Goal: Transaction & Acquisition: Purchase product/service

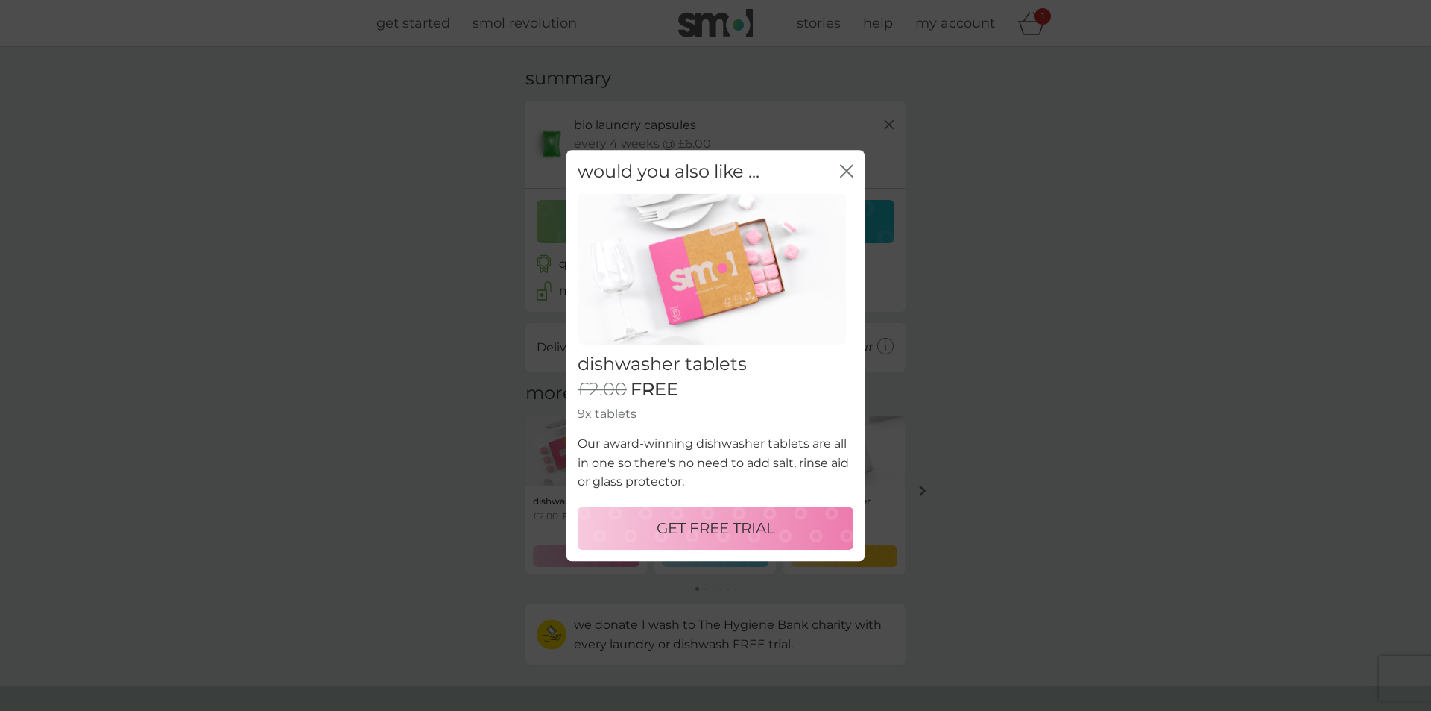
click at [725, 529] on p "GET FREE TRIAL" at bounding box center [716, 528] width 119 height 24
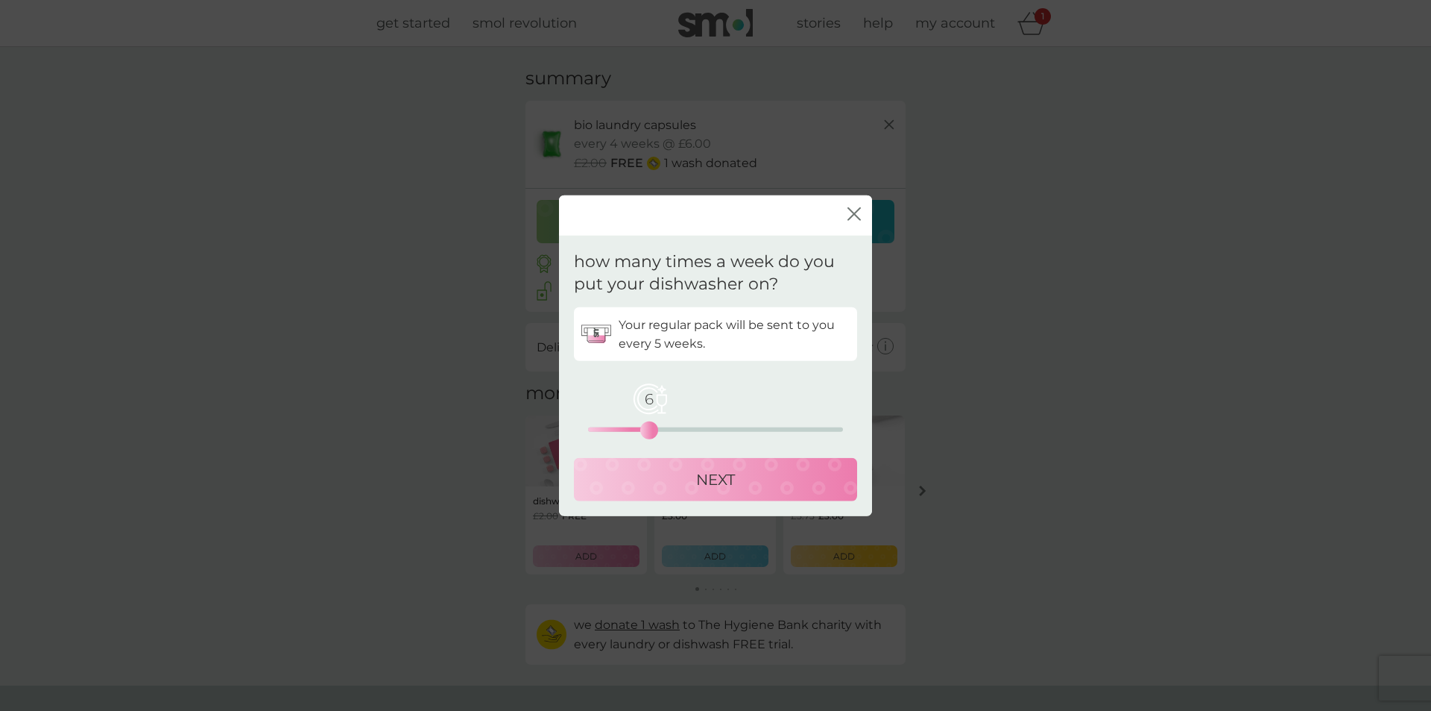
drag, startPoint x: 592, startPoint y: 429, endPoint x: 654, endPoint y: 418, distance: 63.0
click at [654, 418] on div "6 0 12.5 25" at bounding box center [715, 409] width 255 height 60
click at [648, 427] on div "6" at bounding box center [649, 430] width 6 height 6
click at [629, 468] on div "NEXT" at bounding box center [715, 479] width 253 height 24
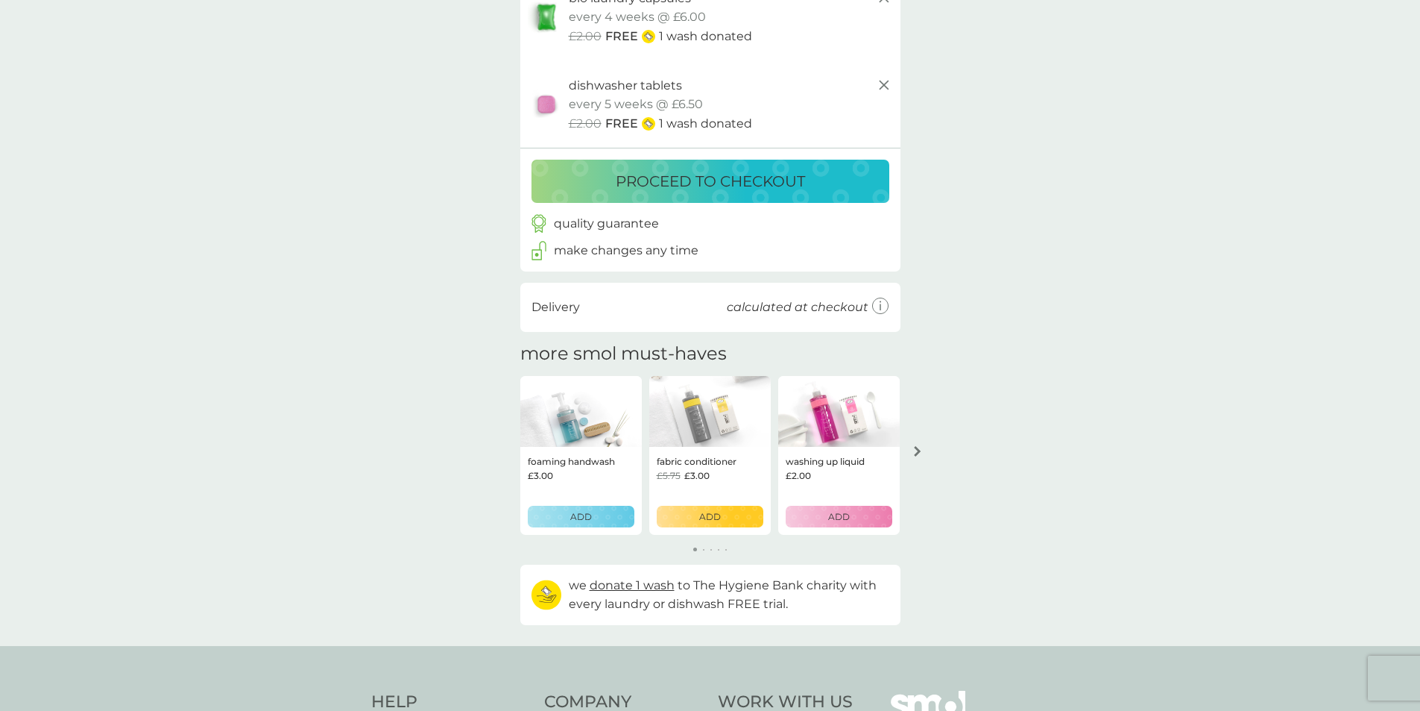
scroll to position [140, 0]
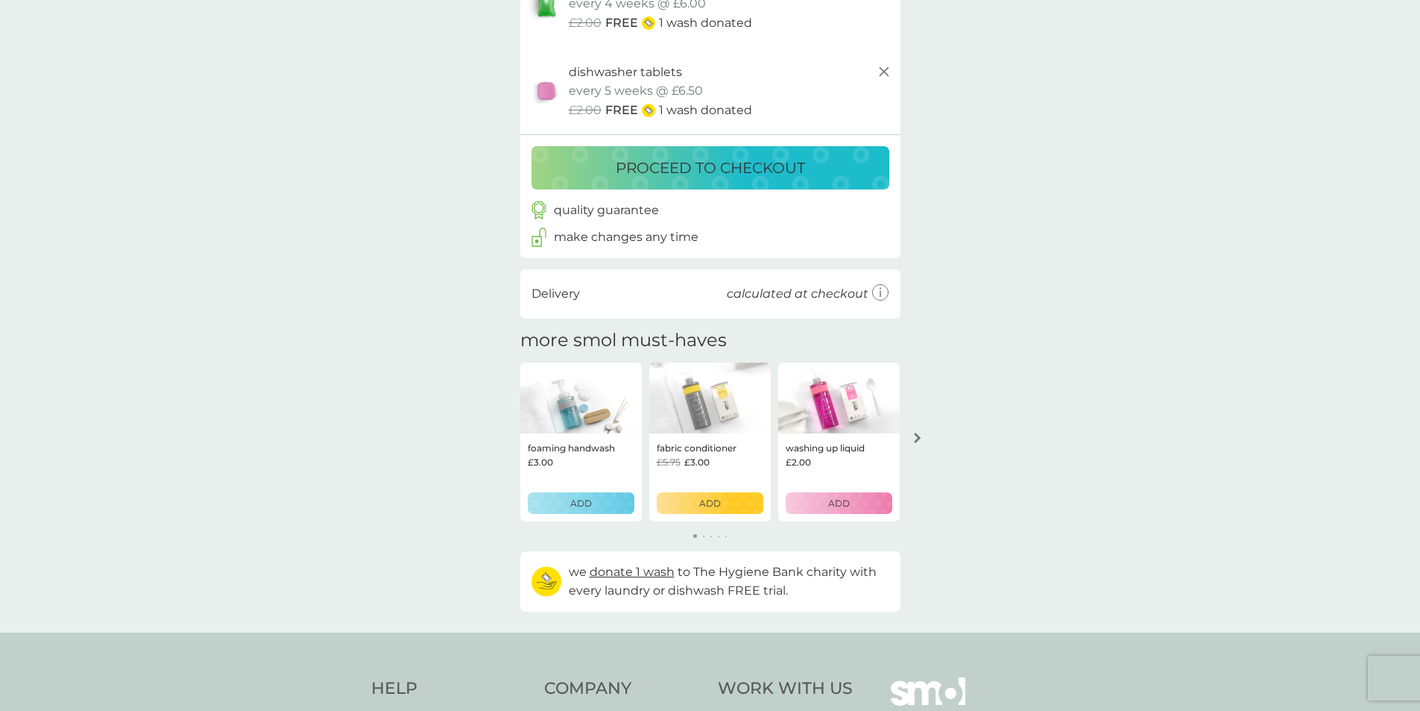
click at [731, 419] on img at bounding box center [710, 398] width 122 height 72
click at [916, 436] on icon "arrow right" at bounding box center [917, 437] width 7 height 10
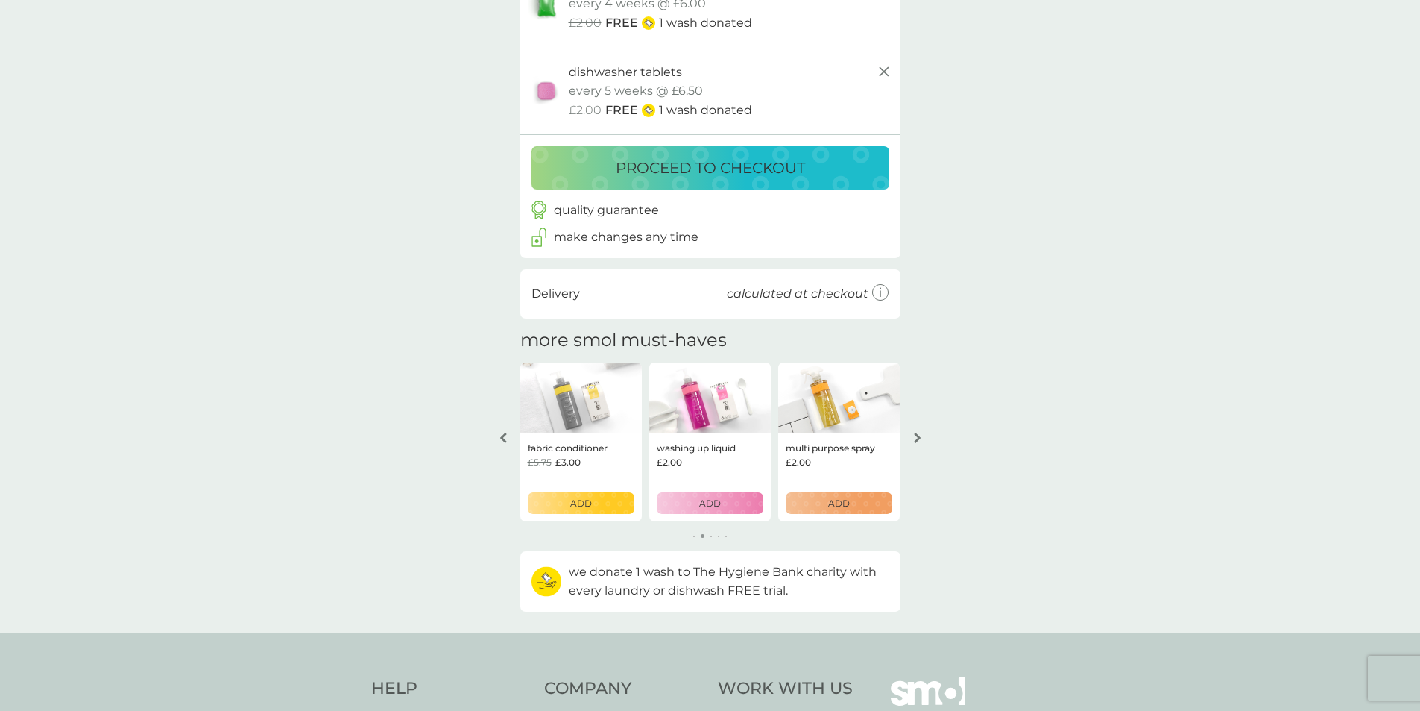
click at [567, 501] on div "ADD" at bounding box center [581, 503] width 87 height 14
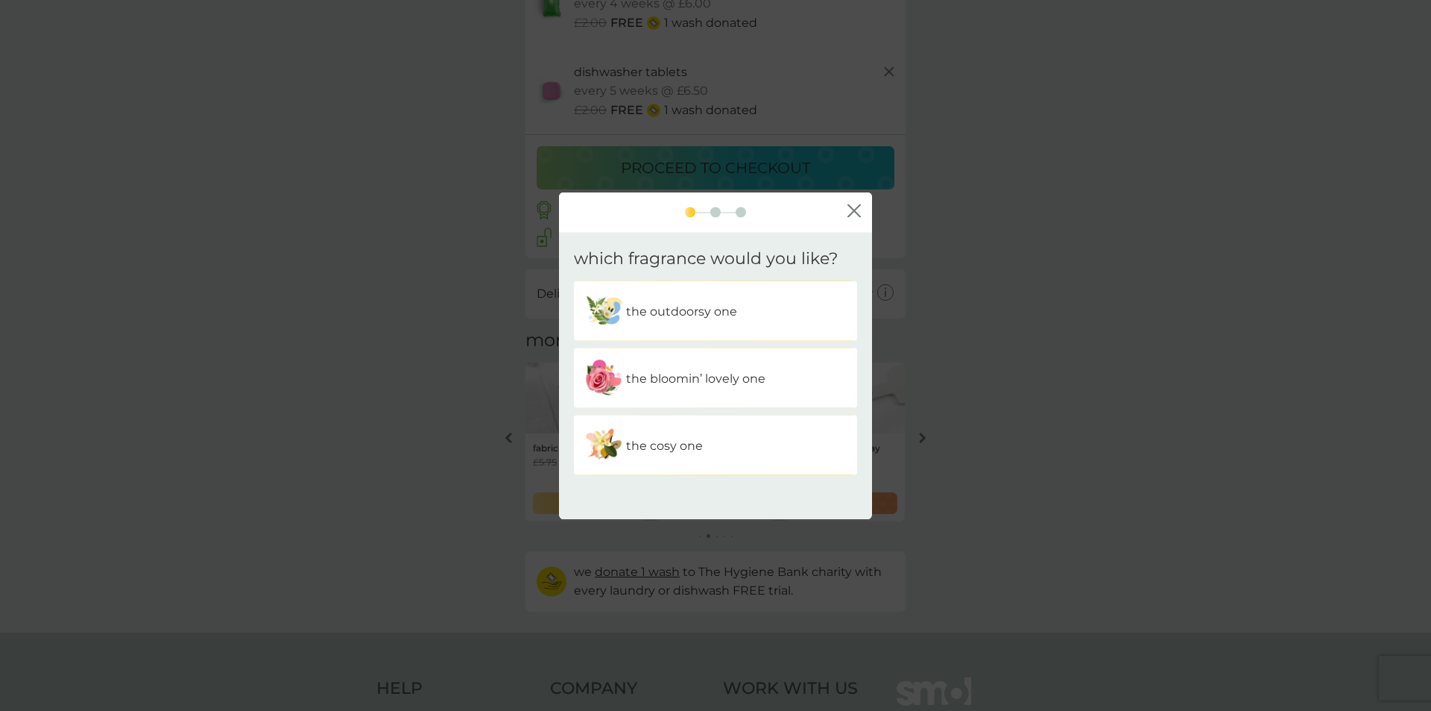
click at [693, 316] on p "the outdoorsy one" at bounding box center [681, 310] width 111 height 19
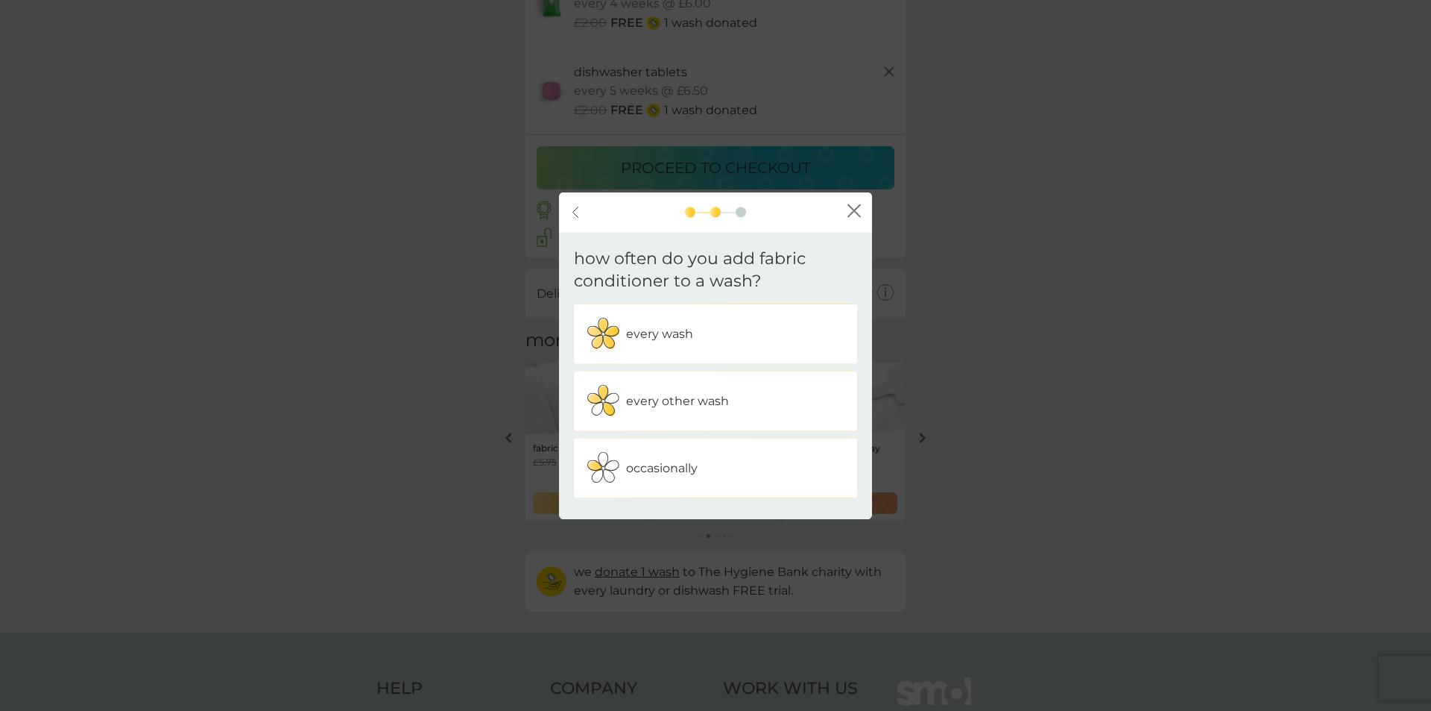
click at [577, 210] on icon "back" at bounding box center [576, 212] width 6 height 12
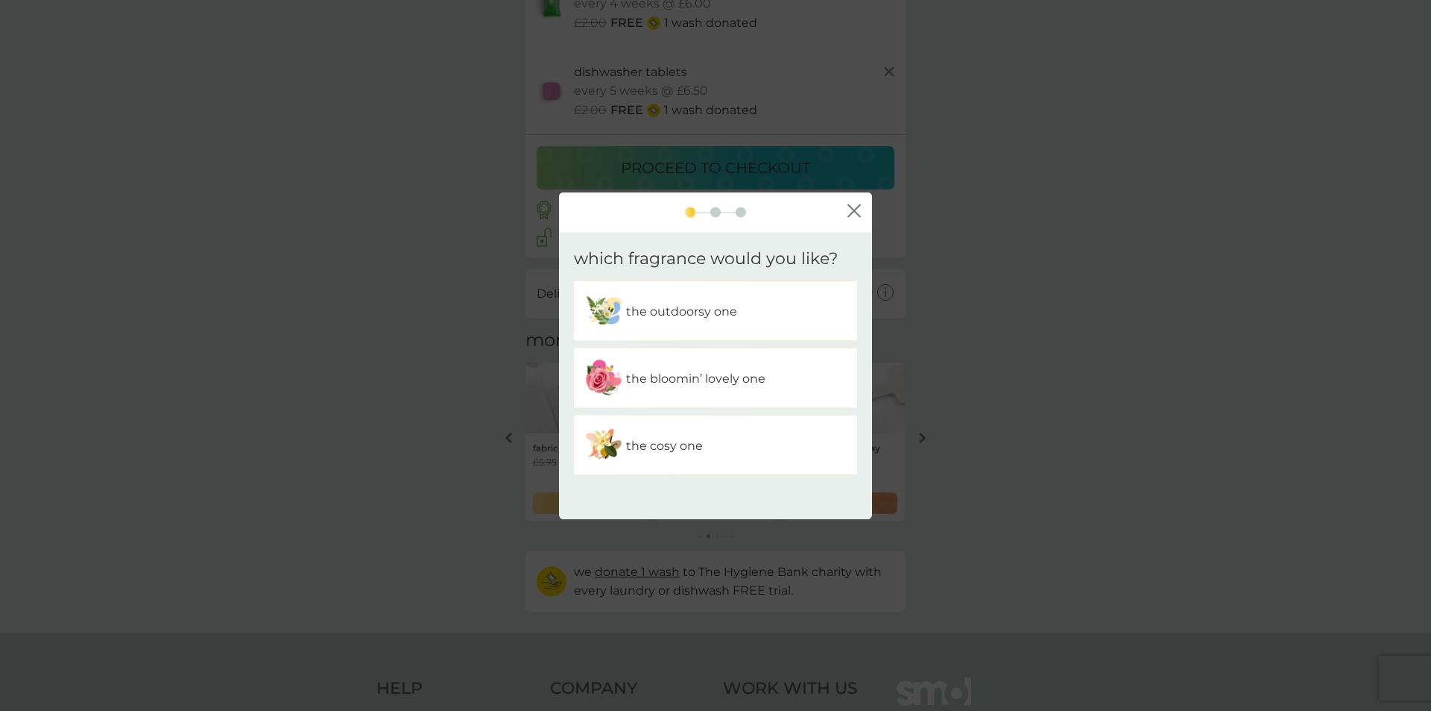
click at [703, 444] on div "the cosy one" at bounding box center [715, 444] width 261 height 37
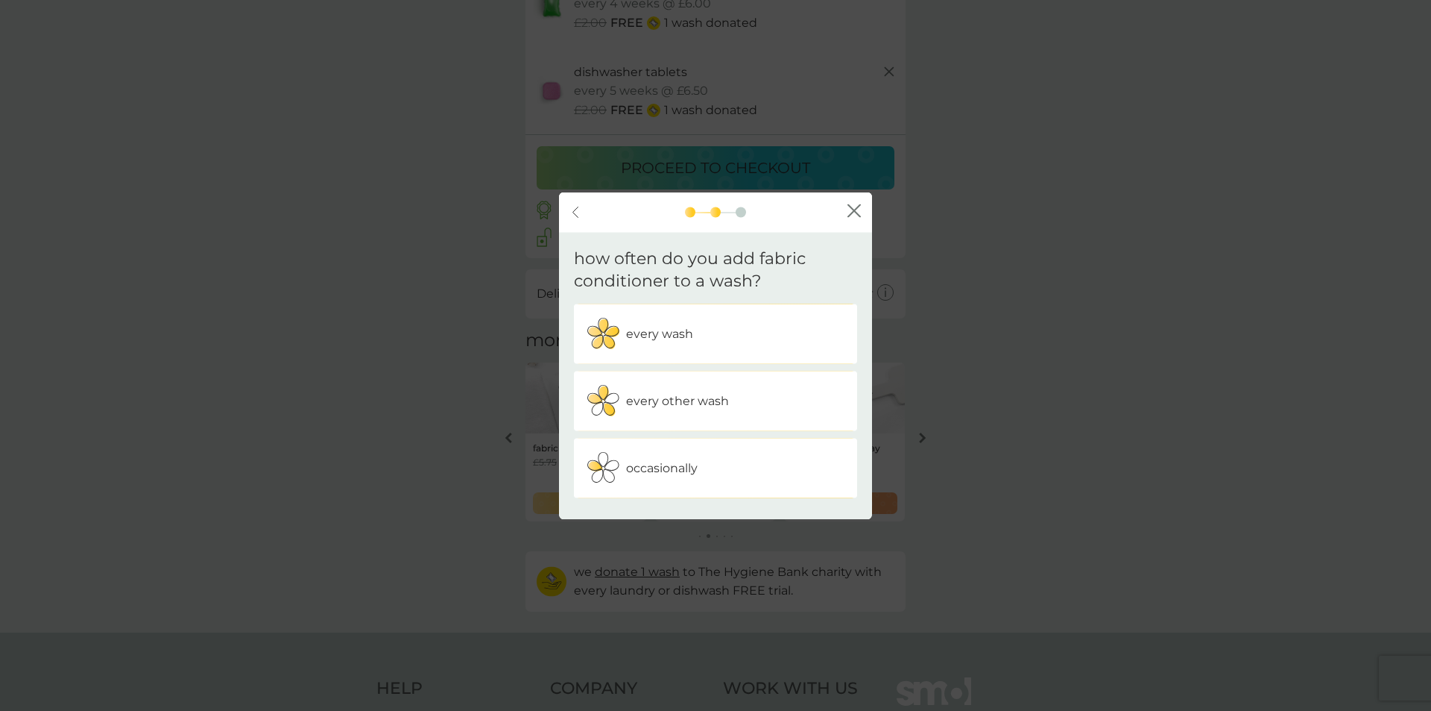
click at [680, 333] on p "every wash" at bounding box center [659, 333] width 67 height 19
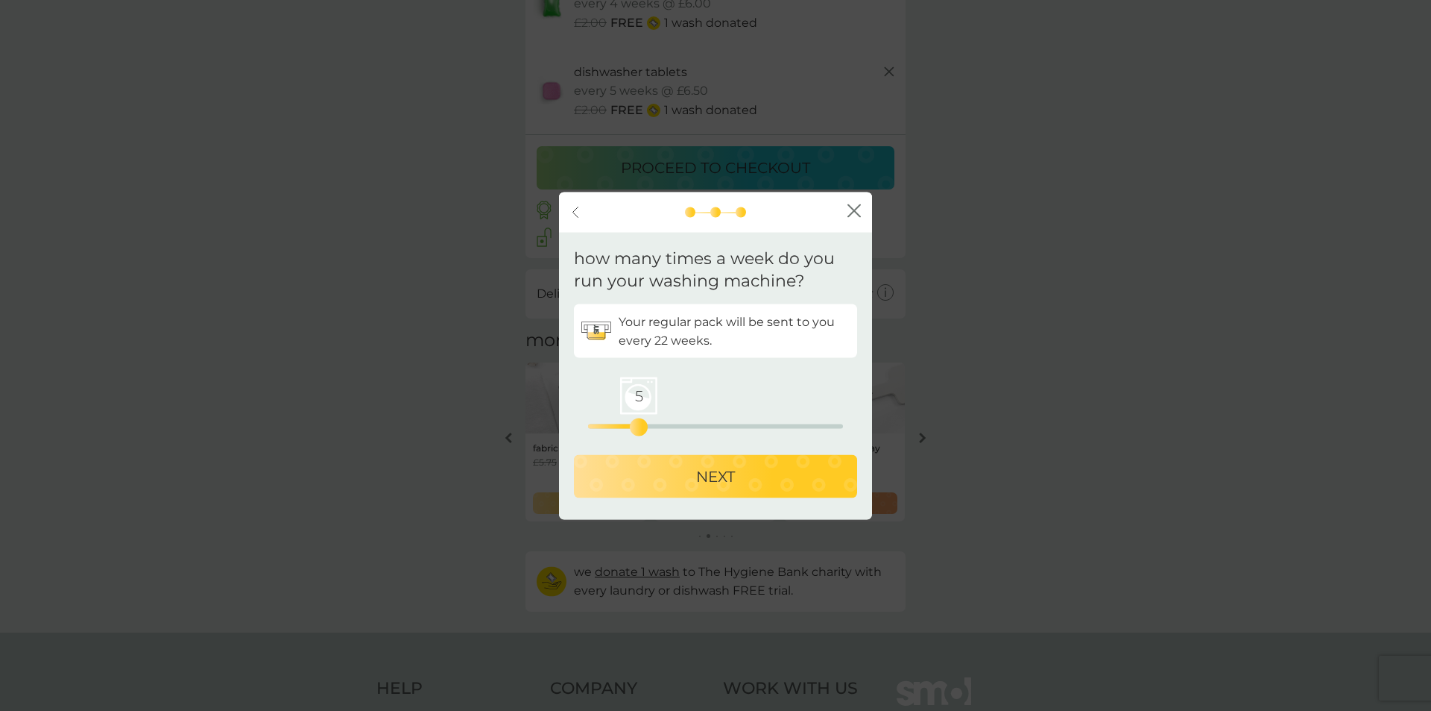
drag, startPoint x: 592, startPoint y: 422, endPoint x: 640, endPoint y: 418, distance: 47.9
click at [640, 424] on div "5" at bounding box center [639, 427] width 6 height 6
click at [684, 482] on div "NEXT" at bounding box center [715, 476] width 253 height 24
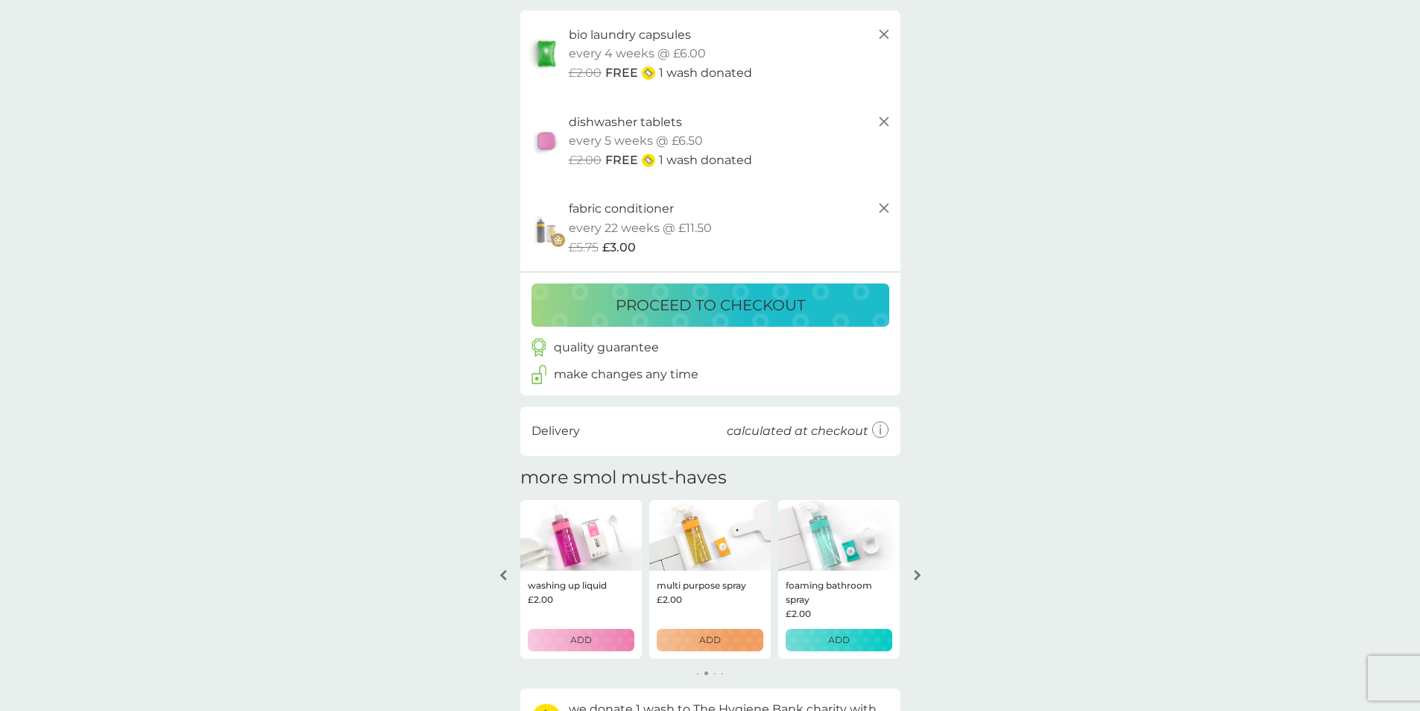
scroll to position [41, 0]
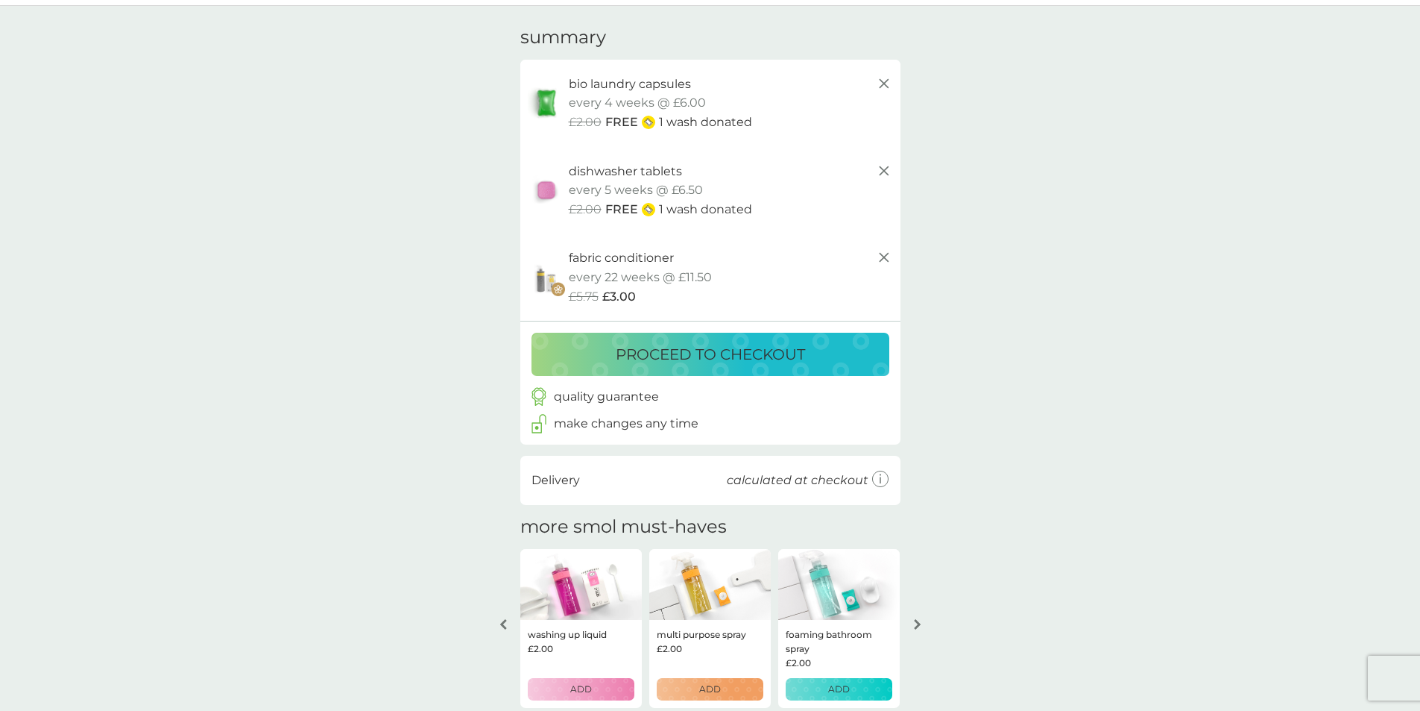
click at [880, 249] on icon at bounding box center [884, 257] width 18 height 18
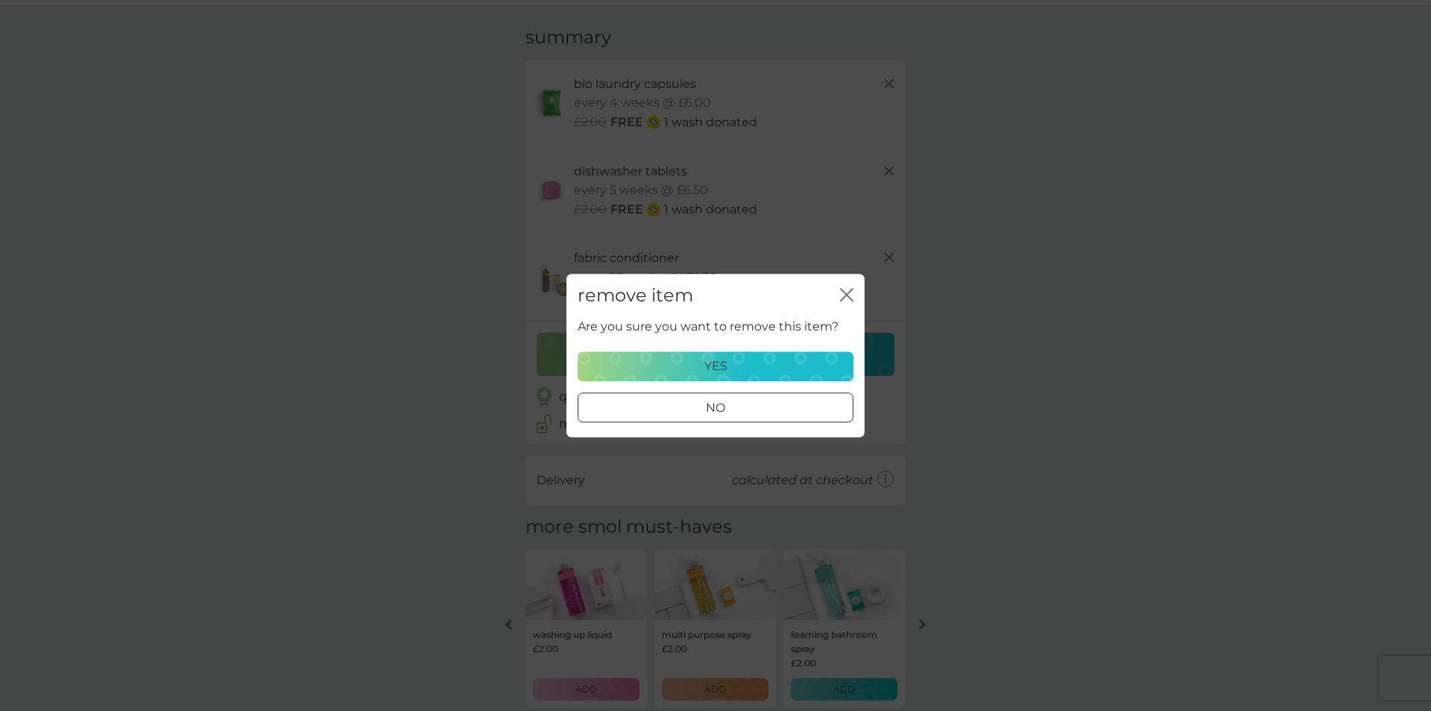
click at [726, 372] on p "yes" at bounding box center [716, 365] width 23 height 19
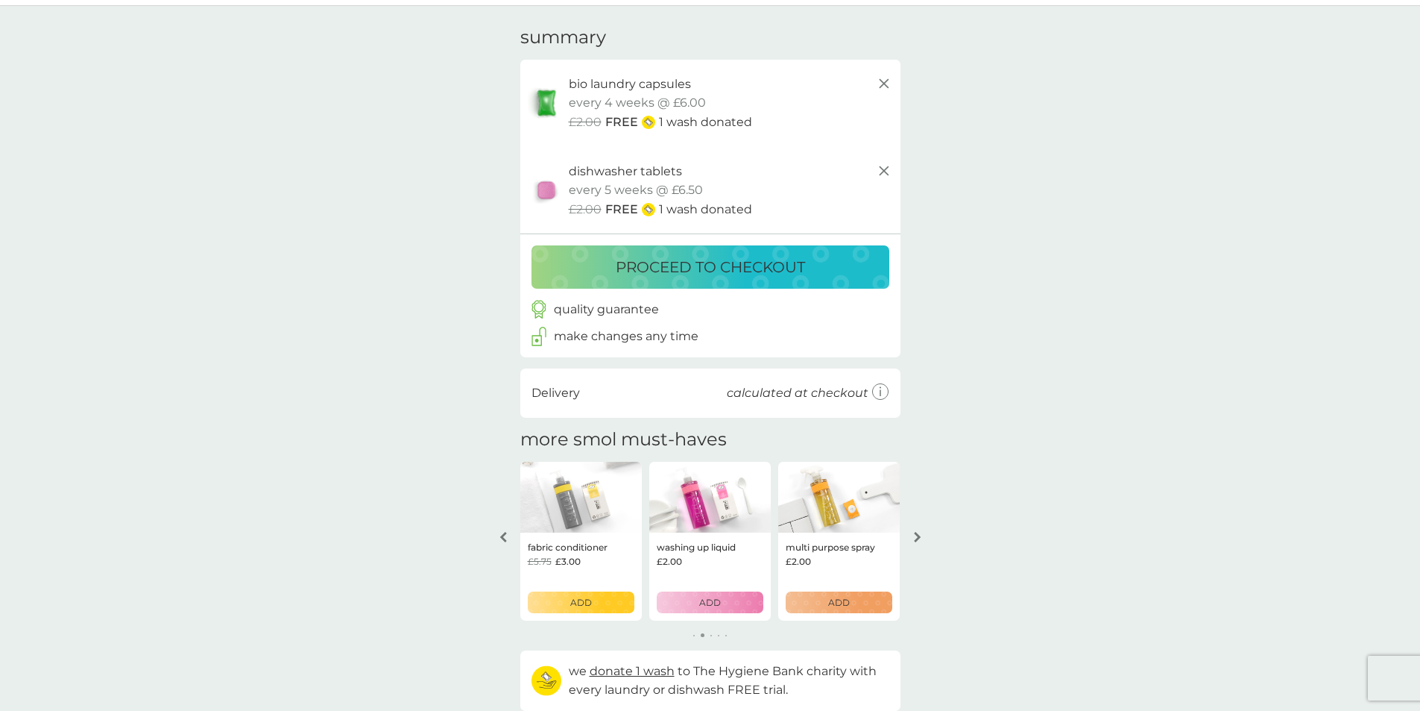
click at [565, 603] on div "ADD" at bounding box center [581, 602] width 87 height 14
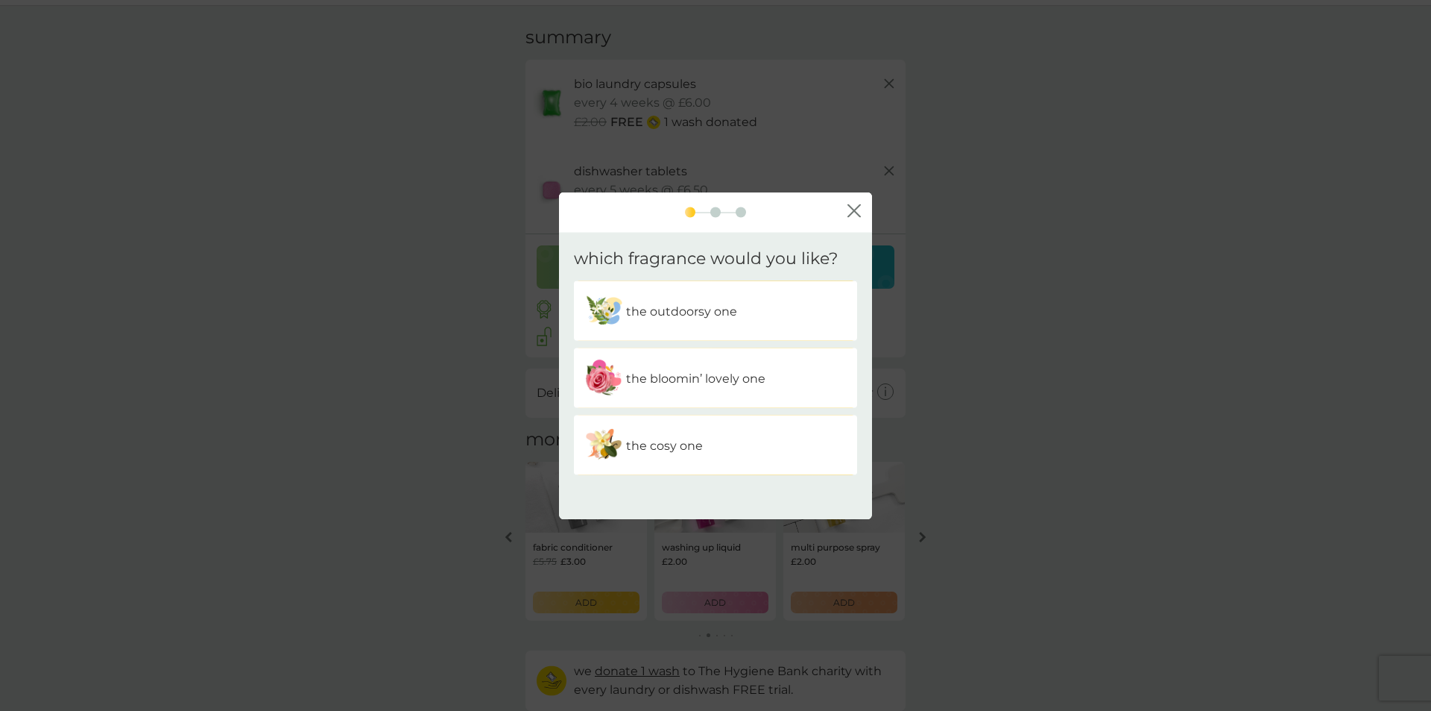
click at [688, 322] on div "the outdoorsy one" at bounding box center [715, 310] width 261 height 37
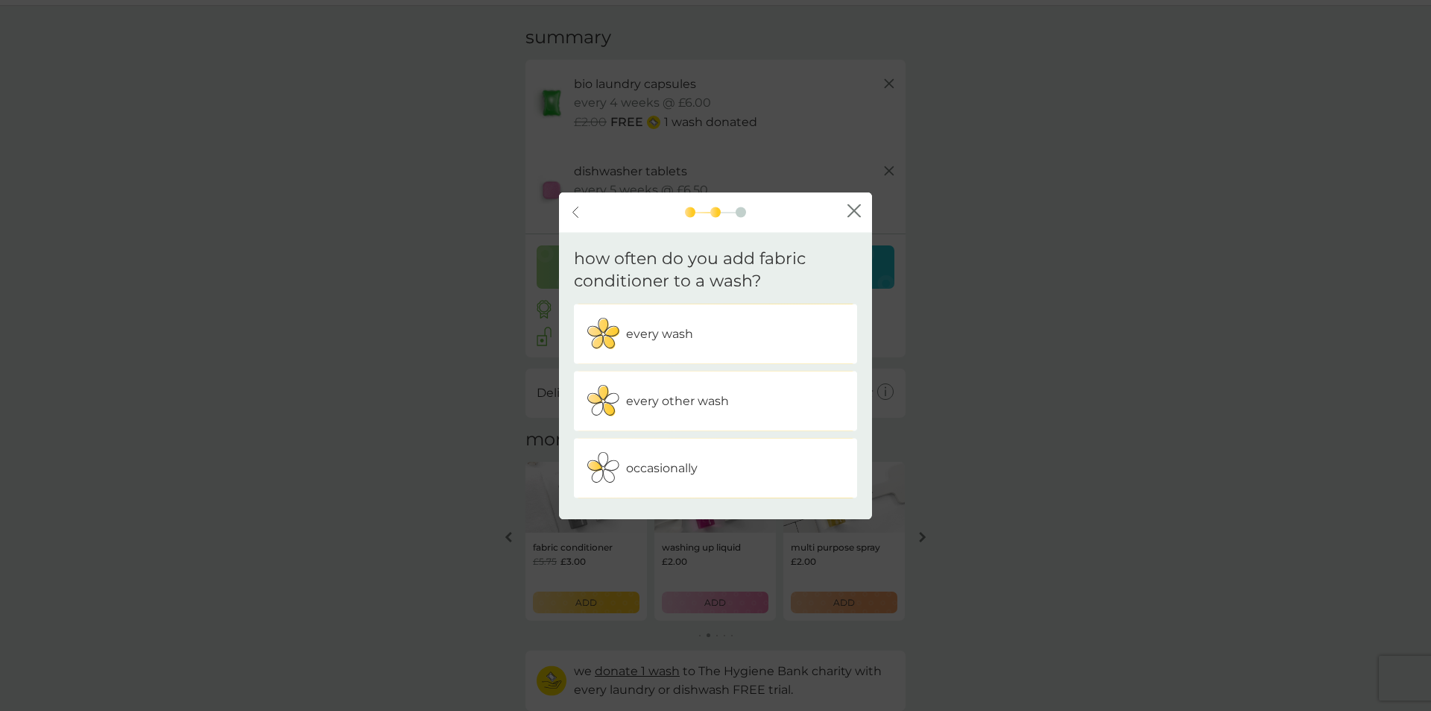
click at [702, 337] on div "every wash" at bounding box center [715, 333] width 261 height 37
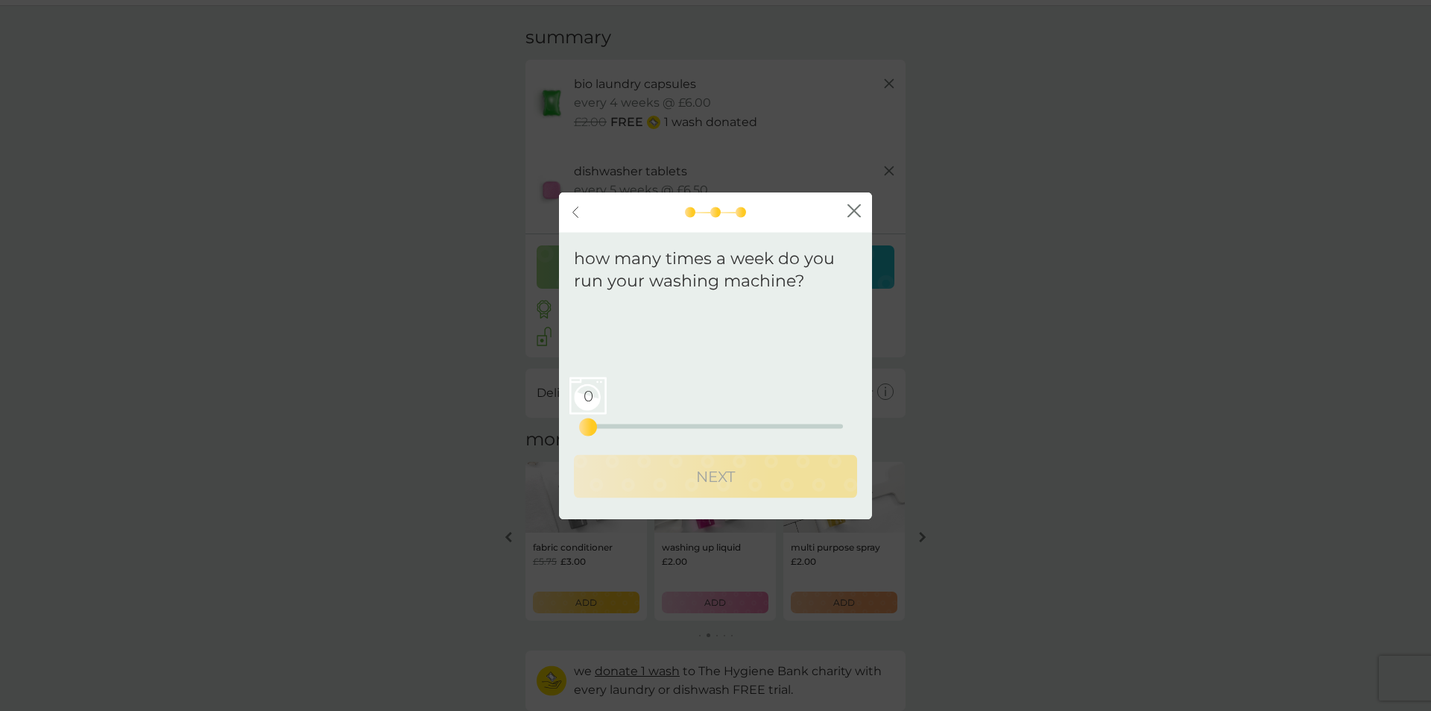
drag, startPoint x: 588, startPoint y: 418, endPoint x: 602, endPoint y: 425, distance: 15.4
click at [652, 418] on div "0 0 12.5 25" at bounding box center [715, 406] width 255 height 60
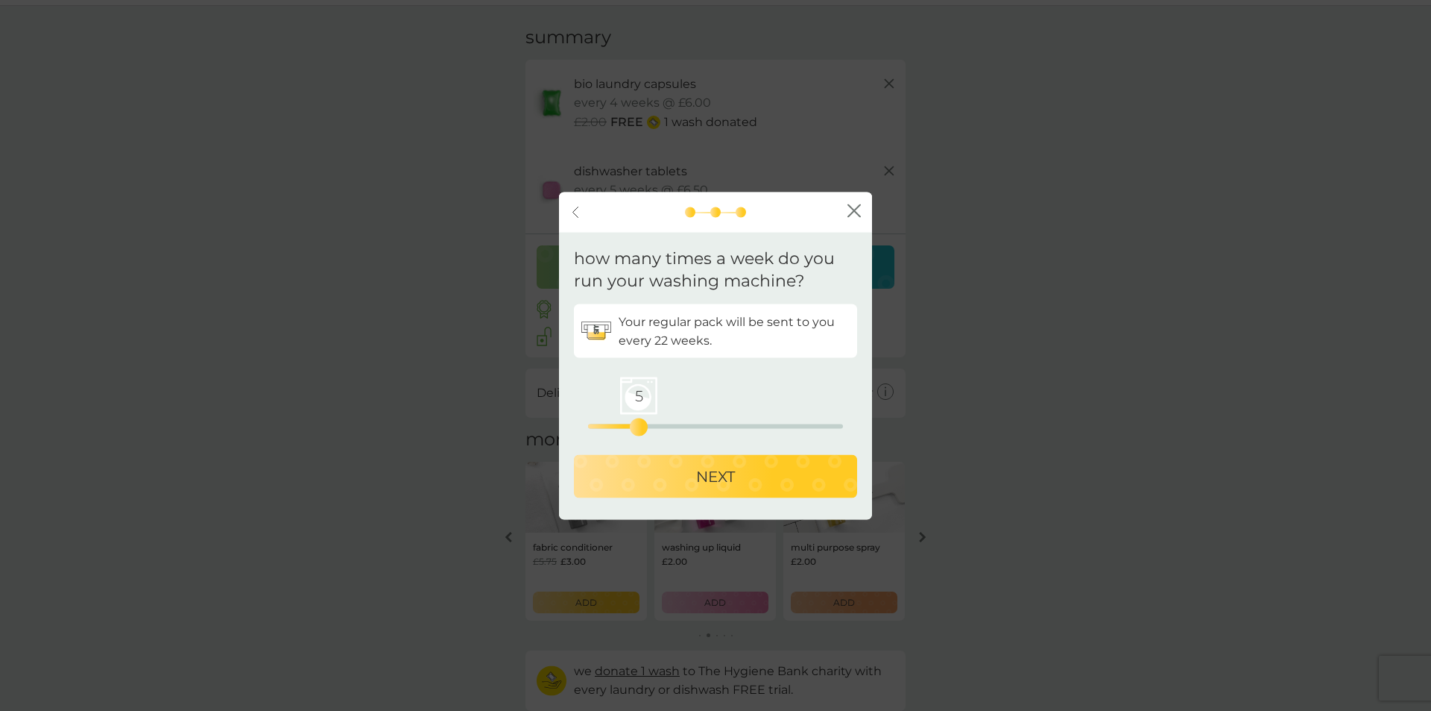
drag, startPoint x: 587, startPoint y: 429, endPoint x: 643, endPoint y: 422, distance: 57.2
click at [642, 424] on div "5" at bounding box center [639, 427] width 6 height 6
click at [632, 476] on div "NEXT" at bounding box center [715, 476] width 253 height 24
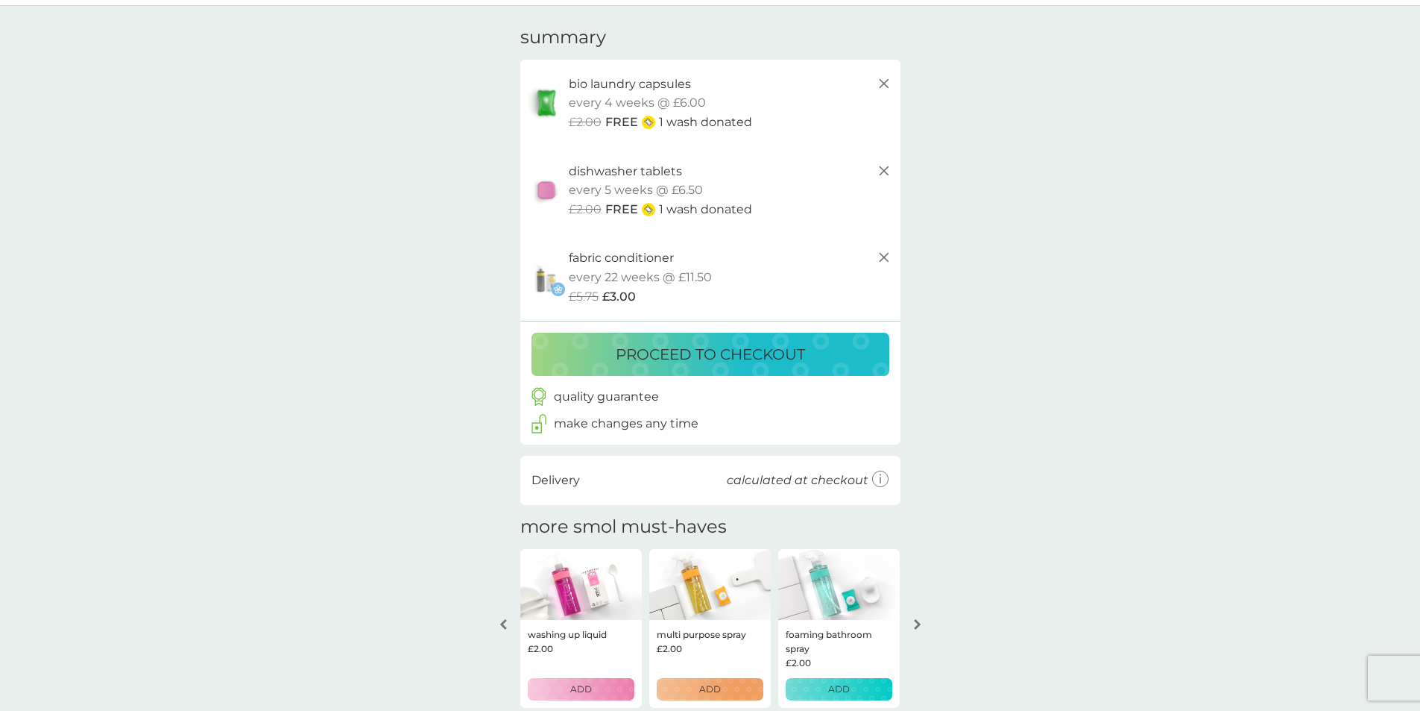
scroll to position [0, 0]
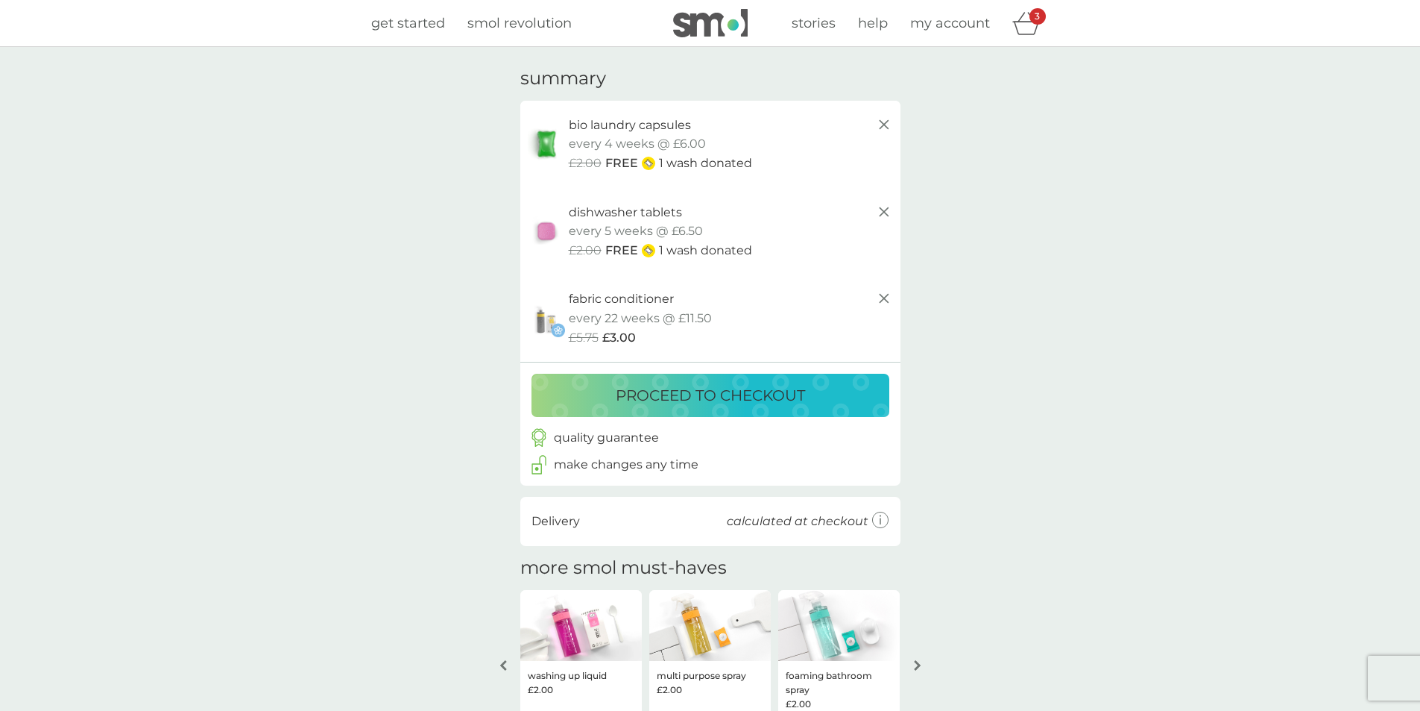
click at [731, 385] on p "proceed to checkout" at bounding box center [710, 395] width 189 height 24
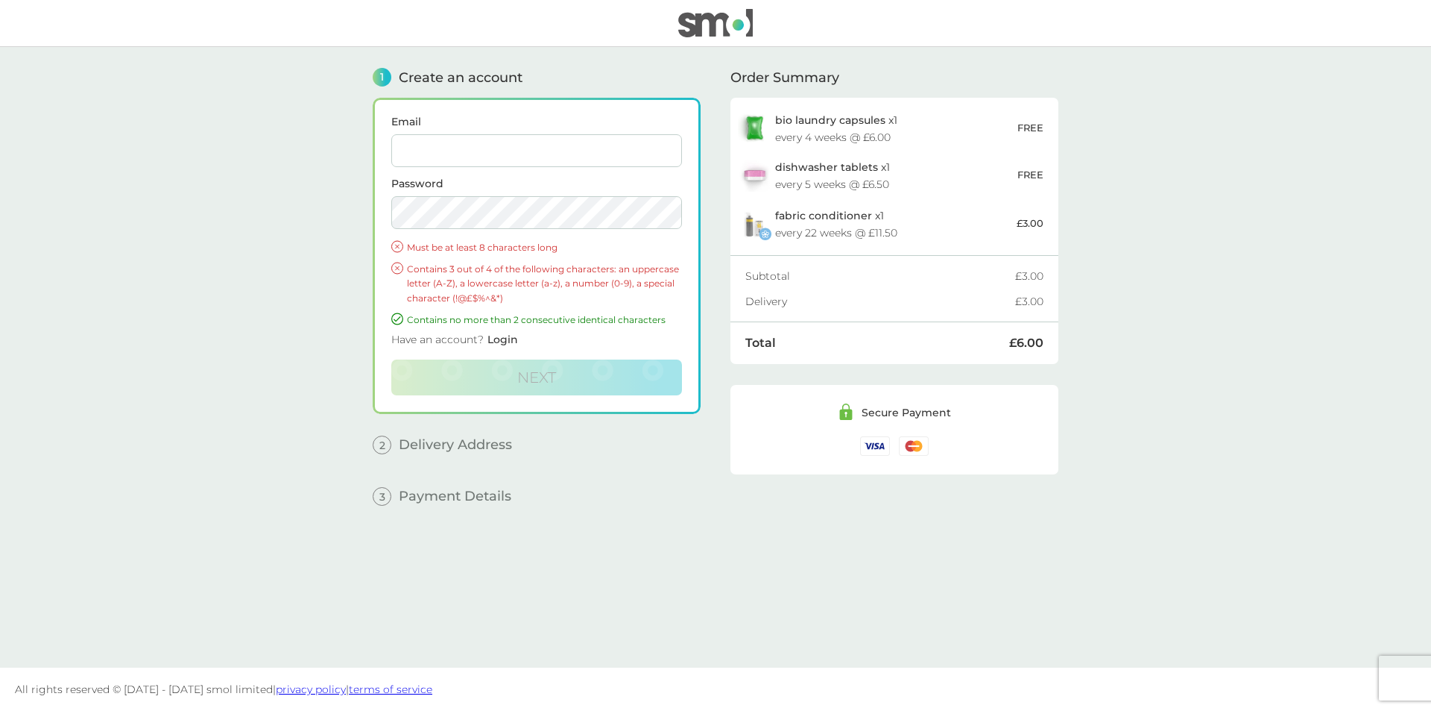
click at [438, 145] on input "Email" at bounding box center [536, 150] width 291 height 33
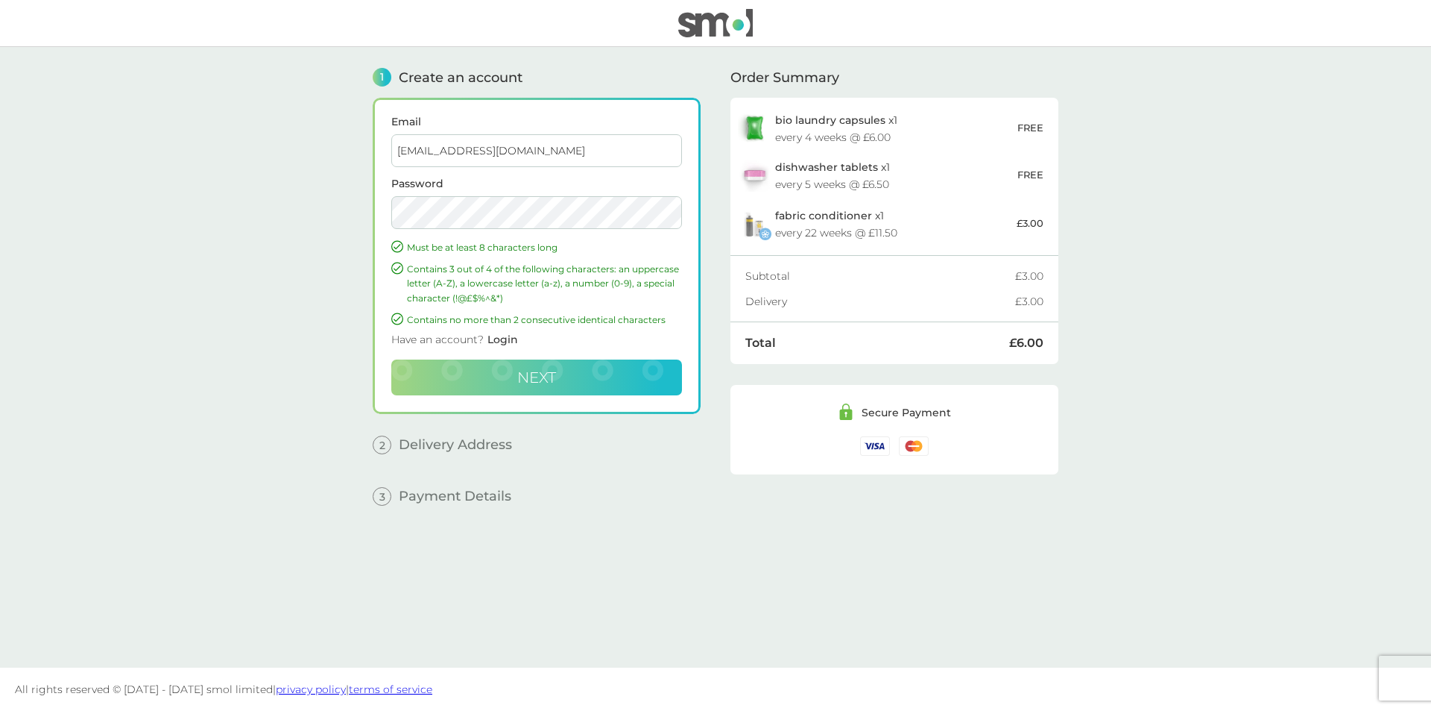
click at [564, 385] on button "Next" at bounding box center [536, 377] width 291 height 36
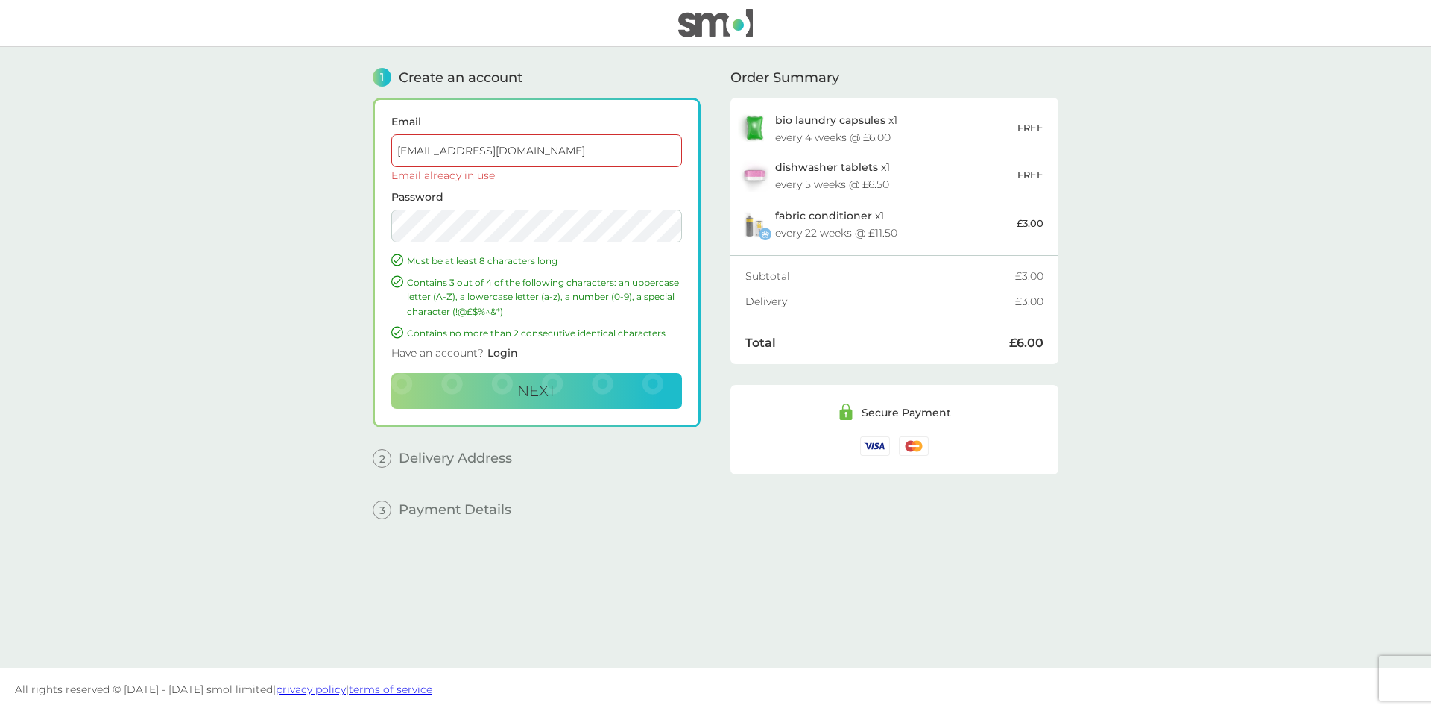
click at [506, 147] on input "[EMAIL_ADDRESS][DOMAIN_NAME]" at bounding box center [536, 150] width 291 height 33
click at [325, 211] on main "1 Create an account Email [EMAIL_ADDRESS][DOMAIN_NAME] Email already in use Pas…" at bounding box center [715, 357] width 1431 height 620
click at [493, 141] on input "[EMAIL_ADDRESS][DOMAIN_NAME]" at bounding box center [536, 150] width 291 height 33
click at [567, 148] on input "[EMAIL_ADDRESS][DOMAIN_NAME]" at bounding box center [536, 150] width 291 height 33
drag, startPoint x: 567, startPoint y: 148, endPoint x: 422, endPoint y: 150, distance: 145.4
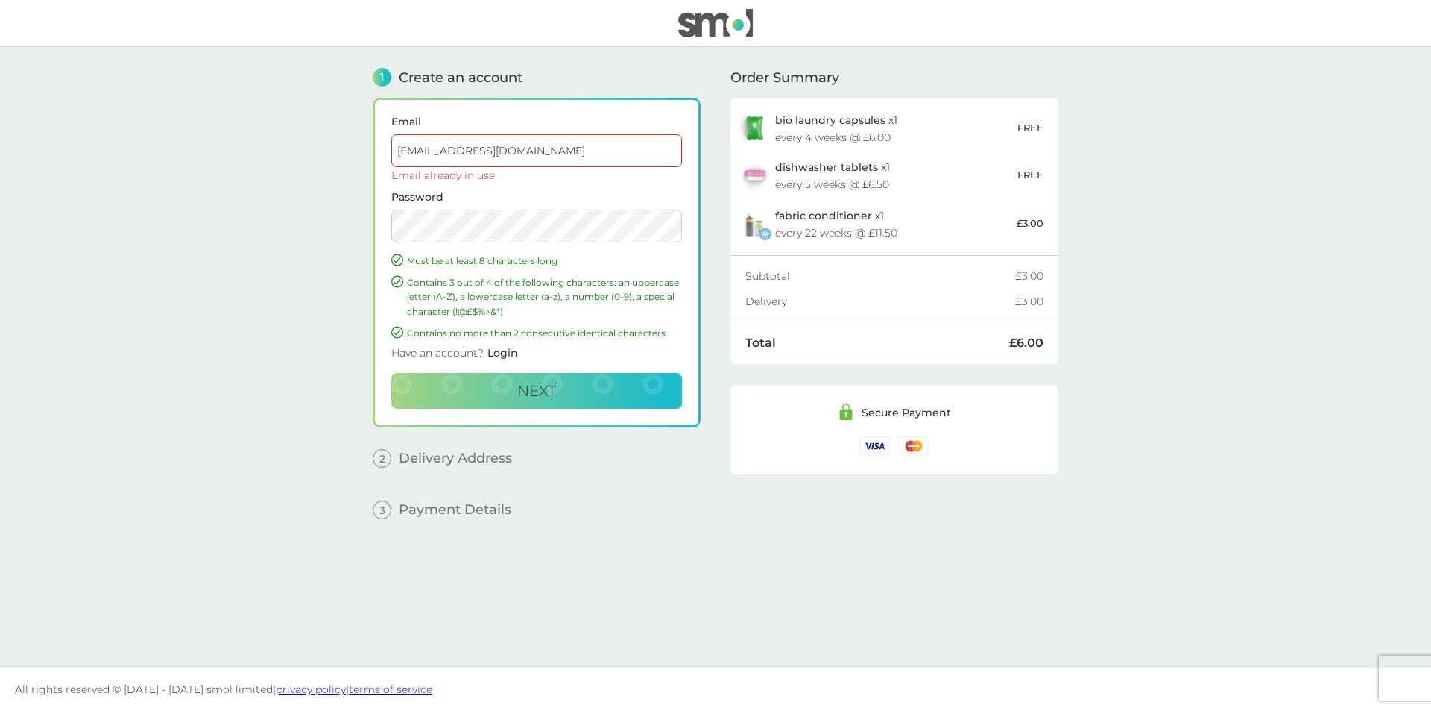
click at [422, 150] on input "[EMAIL_ADDRESS][DOMAIN_NAME]" at bounding box center [536, 150] width 291 height 33
click at [491, 171] on div "Email already in use" at bounding box center [536, 175] width 291 height 10
drag, startPoint x: 549, startPoint y: 154, endPoint x: 481, endPoint y: 144, distance: 68.5
click at [481, 144] on input "[EMAIL_ADDRESS][DOMAIN_NAME]" at bounding box center [536, 150] width 291 height 33
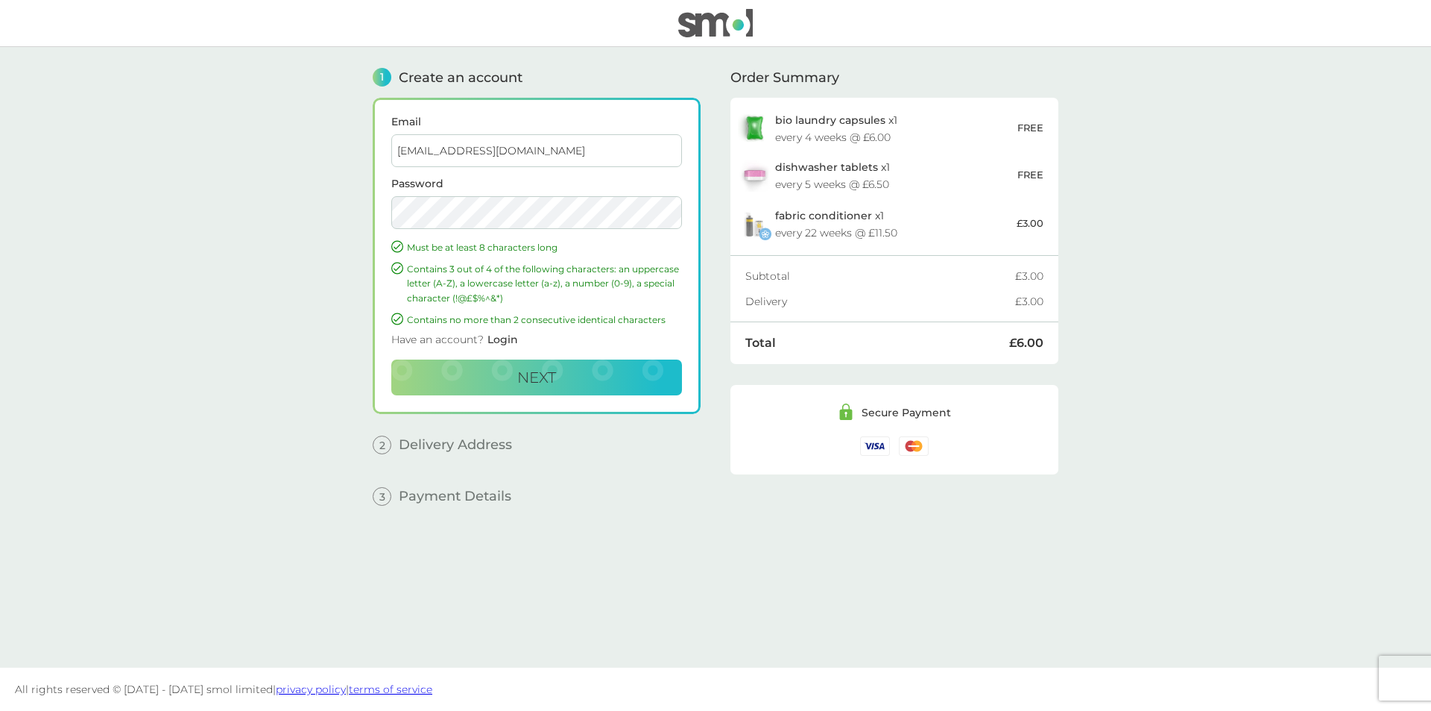
type input "[EMAIL_ADDRESS][DOMAIN_NAME]"
click at [467, 377] on button "Next" at bounding box center [536, 377] width 291 height 36
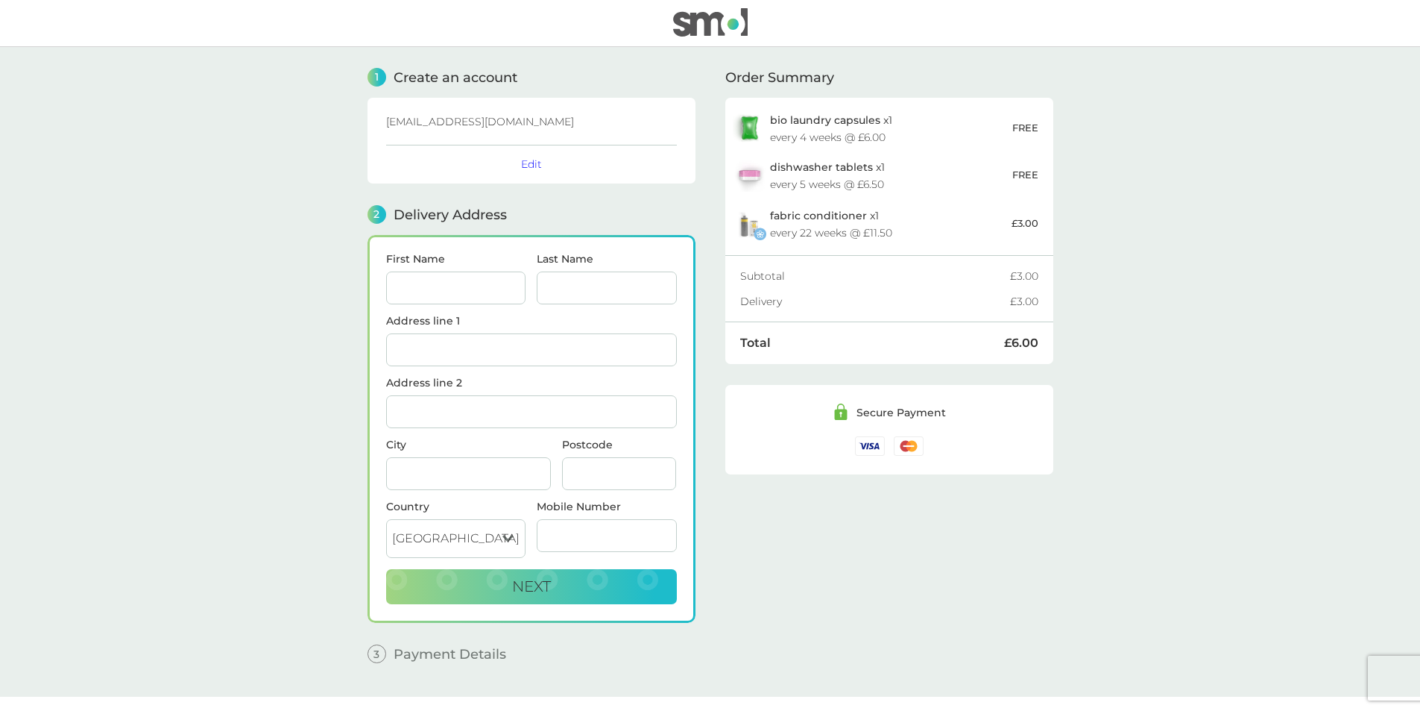
scroll to position [29, 0]
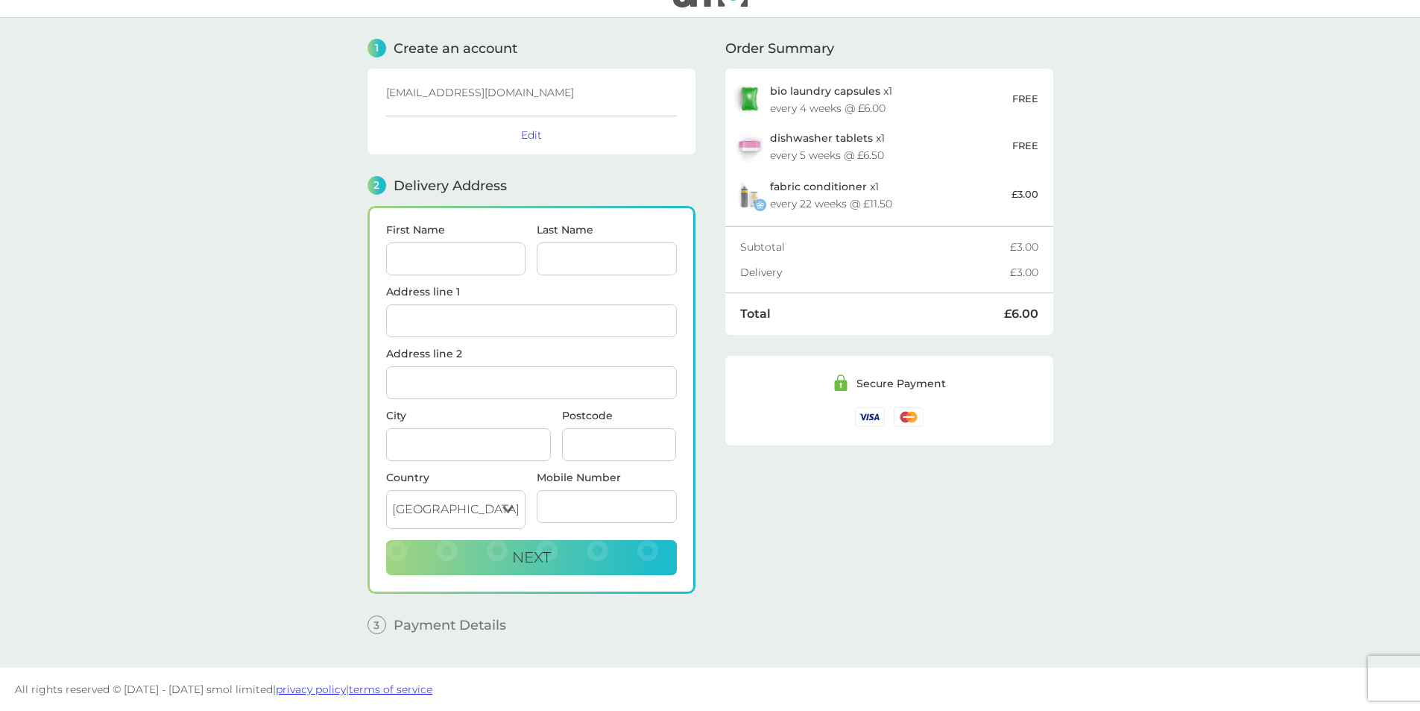
click at [438, 265] on input "First Name" at bounding box center [456, 258] width 140 height 33
type input "Sofia"
type input "Townend"
type input "49 [GEOGRAPHIC_DATA]"
type input "[GEOGRAPHIC_DATA]"
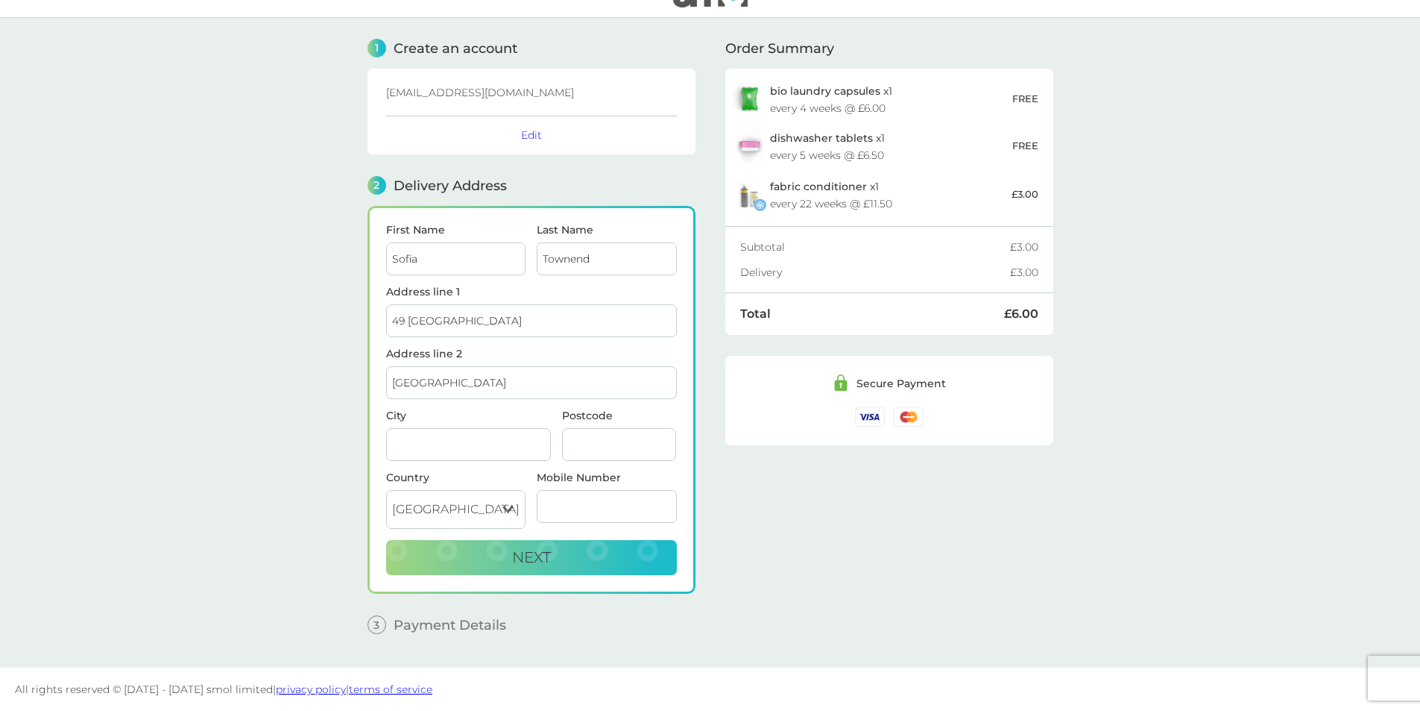
type input "[GEOGRAPHIC_DATA]"
type input "BS2 0BB"
type input "07531719480"
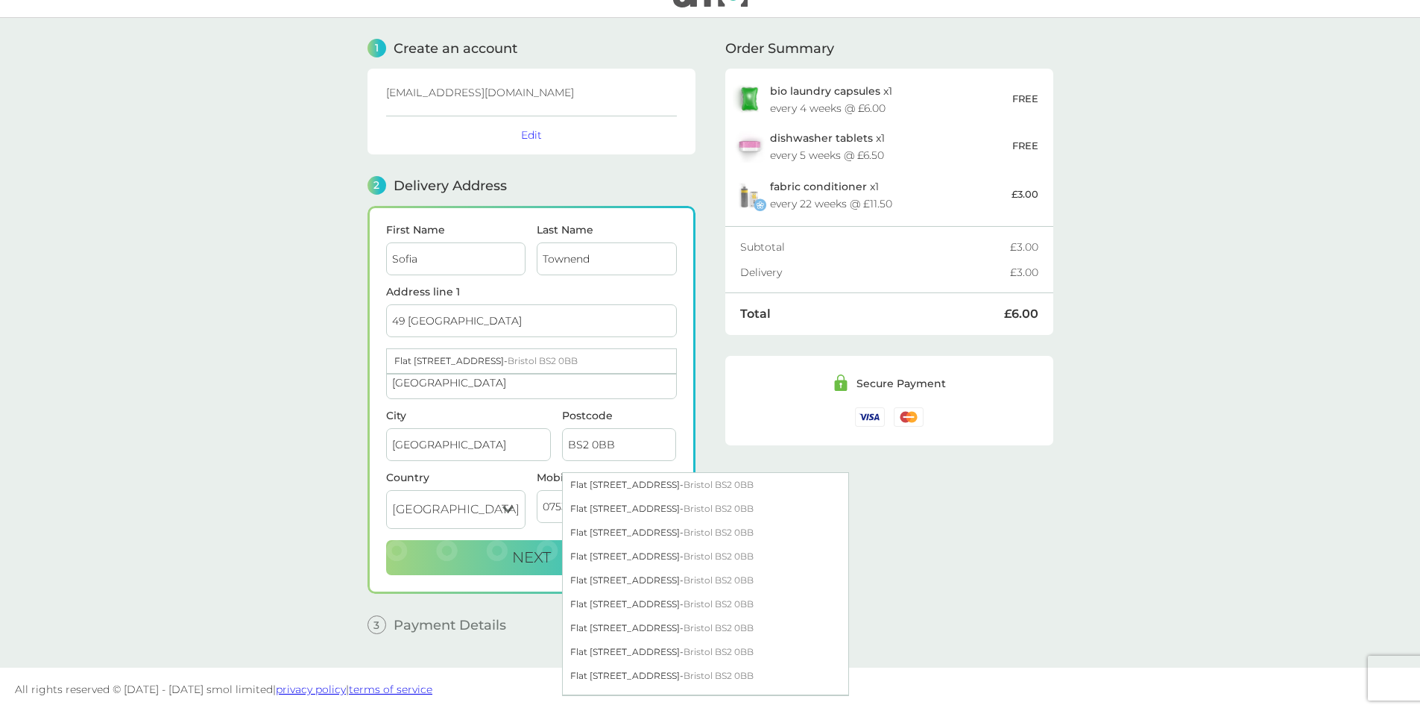
click at [210, 448] on main "1 Create an account [EMAIL_ADDRESS][DOMAIN_NAME] Edit 2 Delivery Address First …" at bounding box center [710, 342] width 1420 height 649
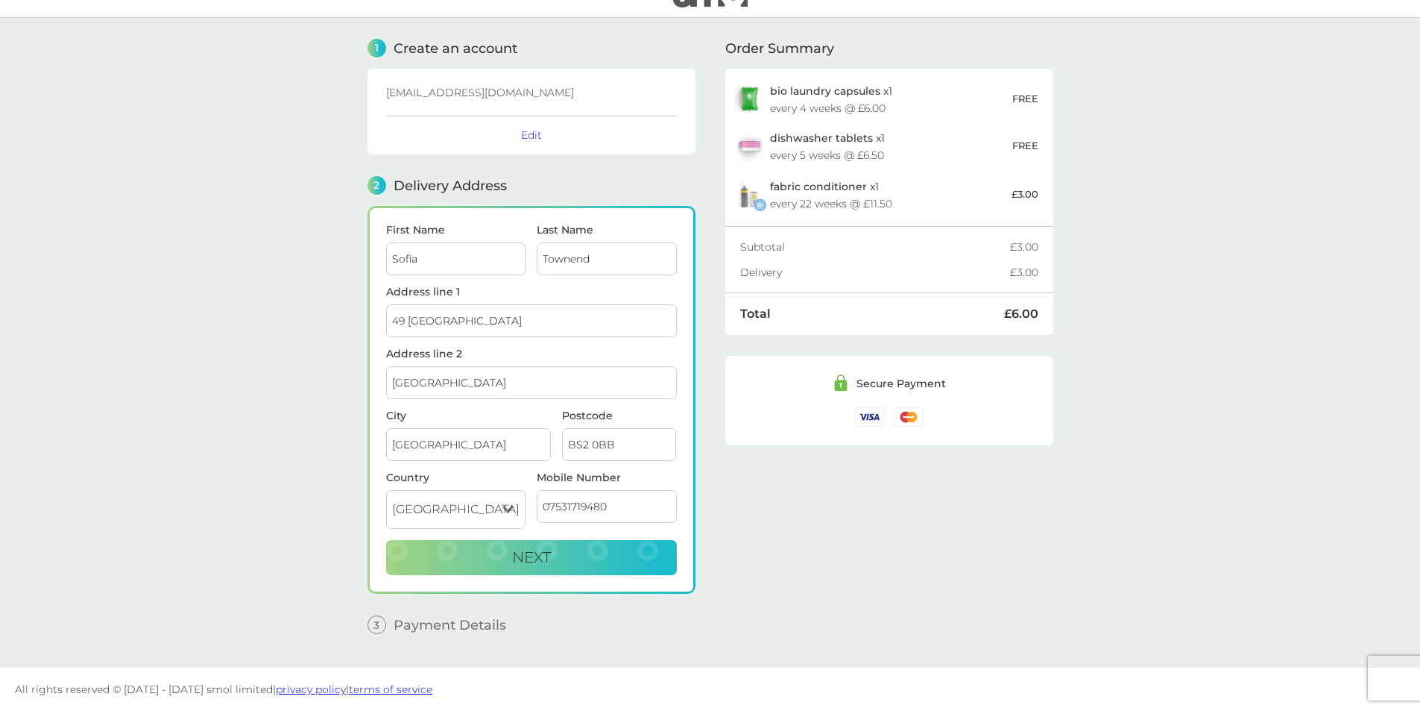
click at [453, 324] on input "49 [GEOGRAPHIC_DATA]" at bounding box center [531, 320] width 291 height 33
click at [371, 374] on div "First Name [GEOGRAPHIC_DATA] Last Name [PERSON_NAME] Address line 1 49 [GEOGRAP…" at bounding box center [532, 400] width 328 height 388
click at [397, 374] on input "[GEOGRAPHIC_DATA]" at bounding box center [531, 382] width 291 height 33
click at [333, 390] on main "1 Create an account [EMAIL_ADDRESS][DOMAIN_NAME] Edit 2 Delivery Address First …" at bounding box center [710, 342] width 1420 height 649
click at [391, 318] on input "49 [GEOGRAPHIC_DATA]" at bounding box center [531, 320] width 291 height 33
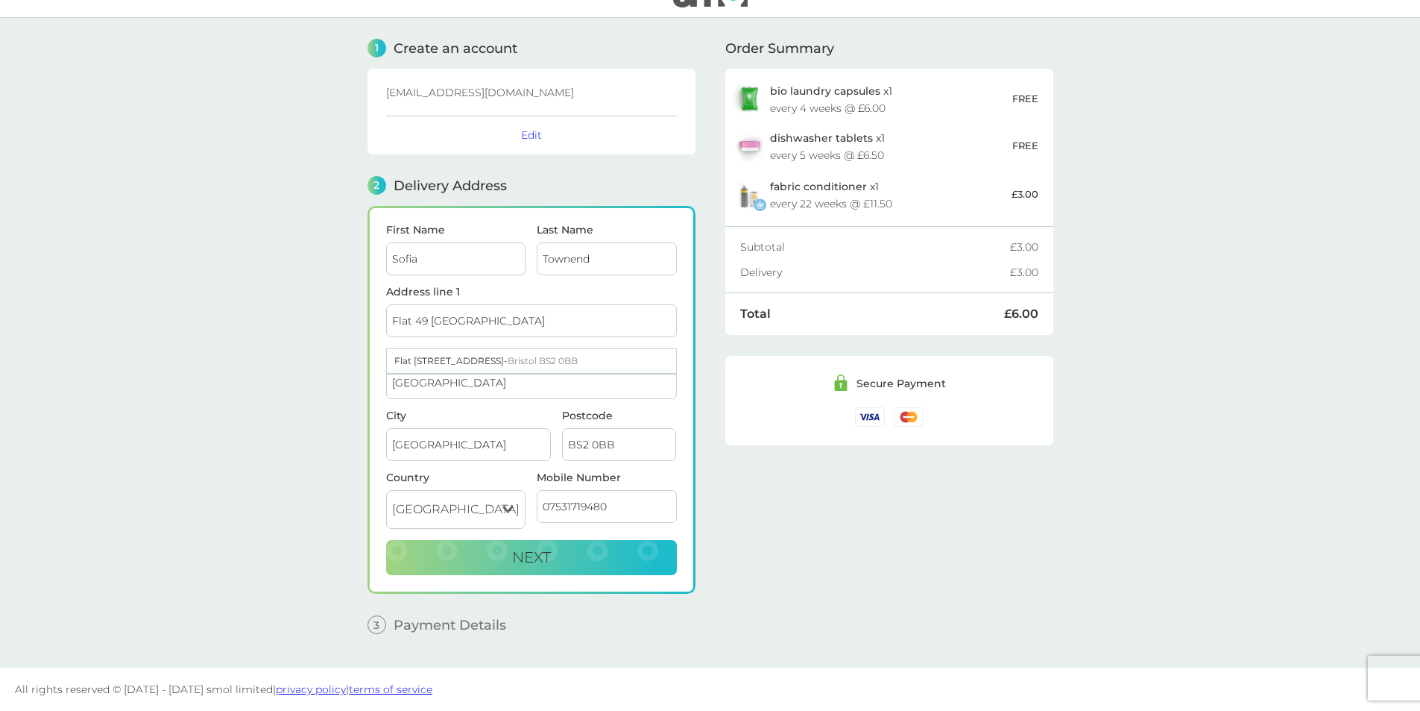
type input "Flat 49 [GEOGRAPHIC_DATA]"
click at [207, 289] on main "1 Create an account [EMAIL_ADDRESS][DOMAIN_NAME] Edit 2 Delivery Address First …" at bounding box center [710, 342] width 1420 height 649
click at [508, 557] on button "Next" at bounding box center [531, 558] width 291 height 36
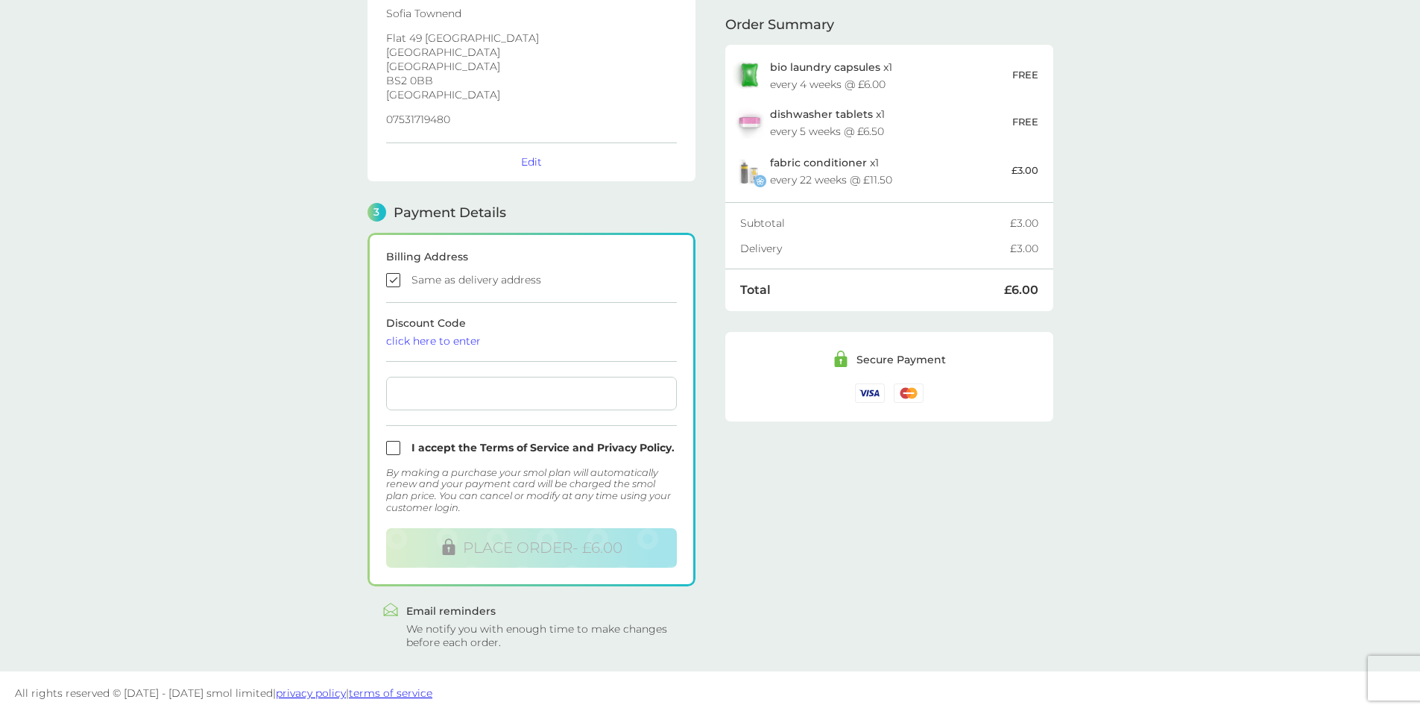
scroll to position [249, 0]
click at [399, 275] on input "checkbox" at bounding box center [531, 276] width 291 height 14
checkbox input "false"
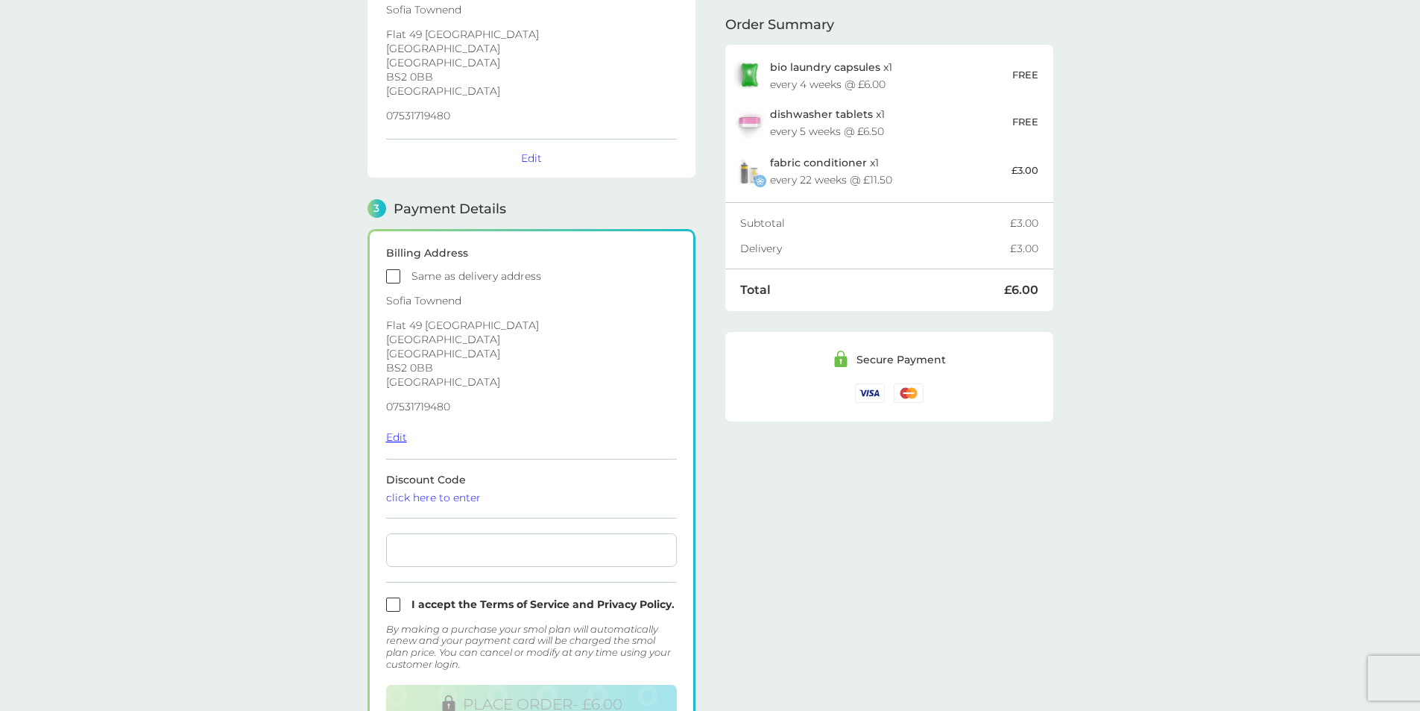
click at [393, 437] on button "Edit" at bounding box center [396, 436] width 21 height 13
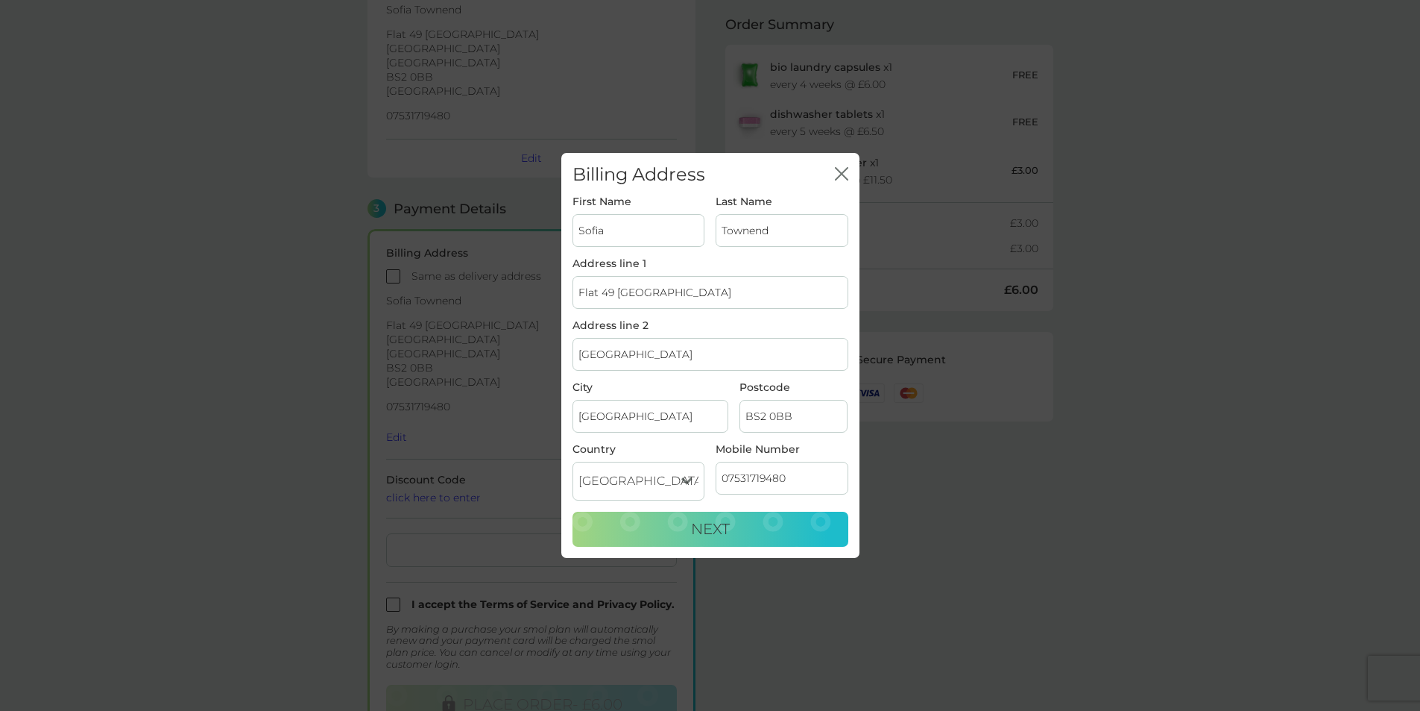
click at [614, 280] on input "Flat 49 [GEOGRAPHIC_DATA]" at bounding box center [711, 292] width 276 height 33
click at [712, 292] on input "Flat 49 [GEOGRAPHIC_DATA]" at bounding box center [711, 292] width 276 height 33
drag, startPoint x: 726, startPoint y: 294, endPoint x: 558, endPoint y: 293, distance: 168.5
click at [558, 293] on div "Billing Address close First Name [GEOGRAPHIC_DATA] Last Name [PERSON_NAME] Addr…" at bounding box center [710, 355] width 1420 height 711
click at [708, 336] on div "[STREET_ADDRESS]" at bounding box center [716, 333] width 286 height 24
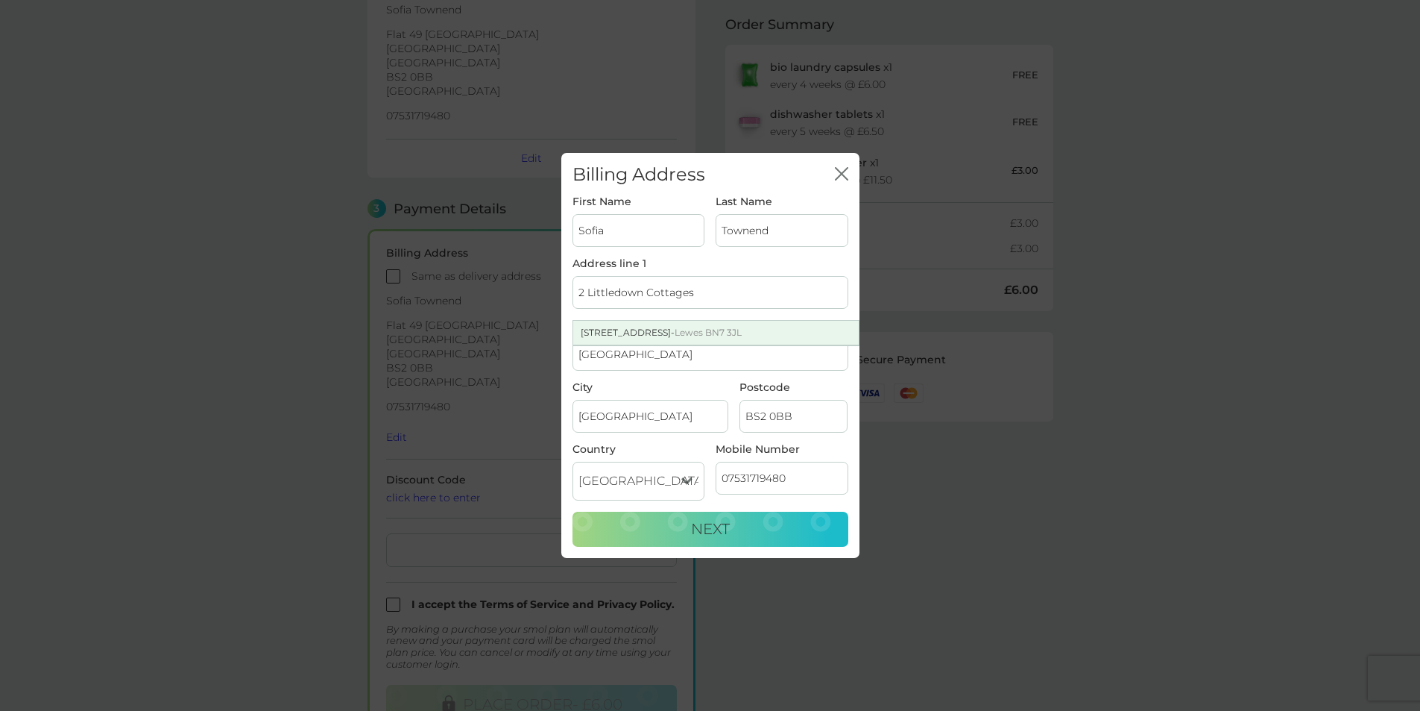
type input "[STREET_ADDRESS]"
type input "Lewes"
type input "BN7 3JL"
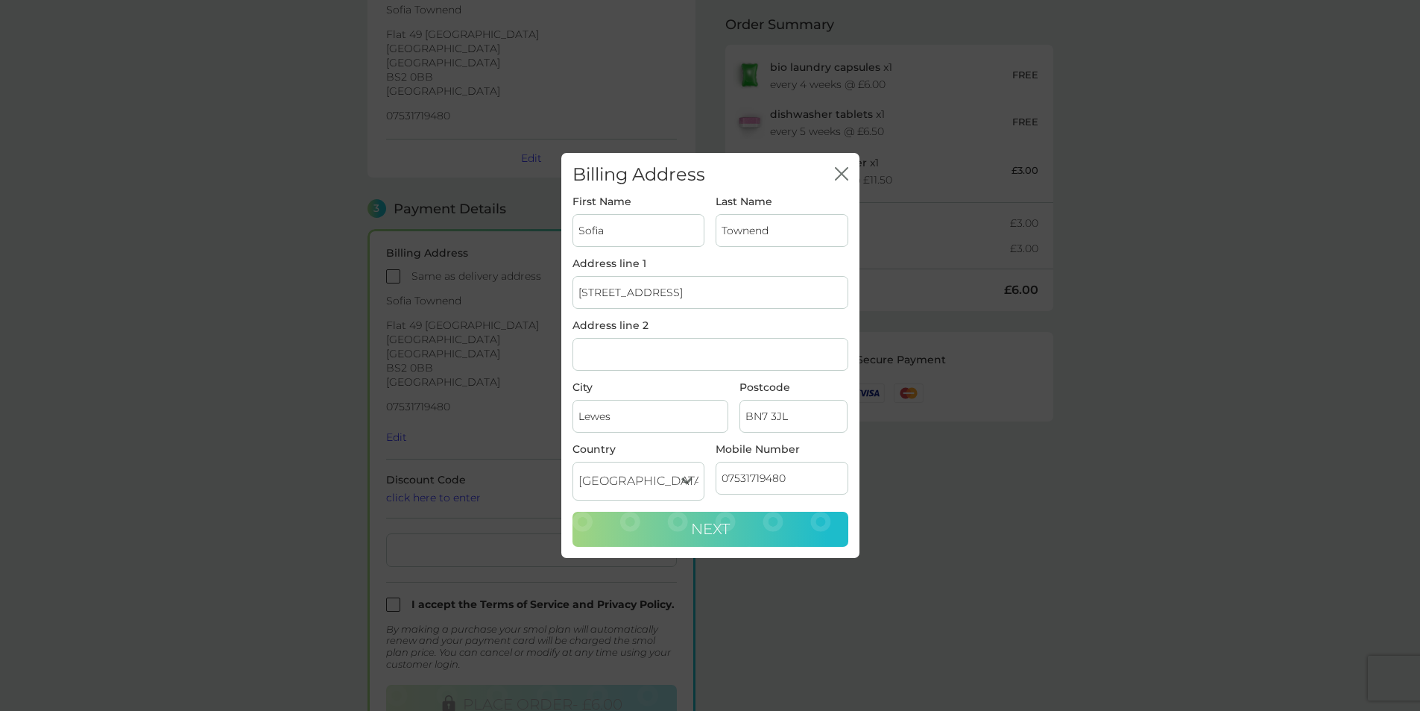
click at [690, 525] on button "Next" at bounding box center [711, 529] width 276 height 36
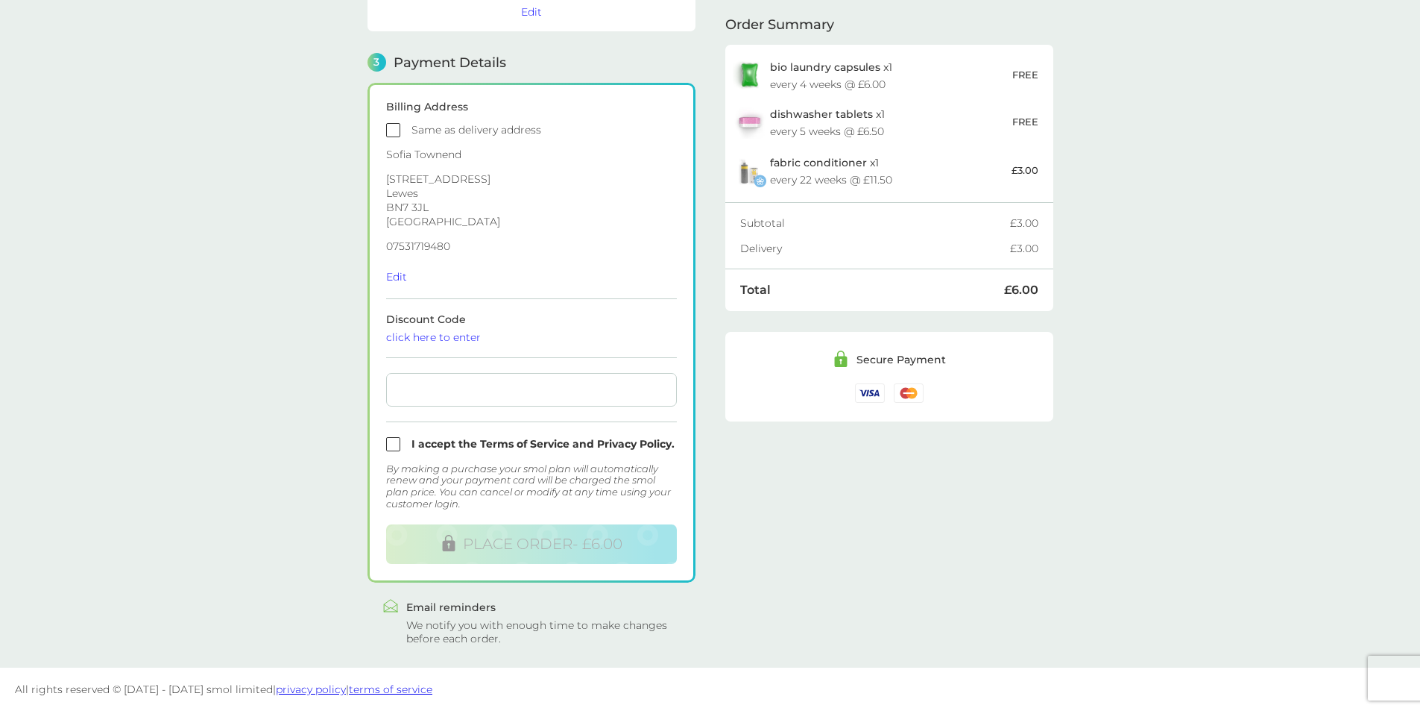
scroll to position [395, 0]
click at [467, 382] on div at bounding box center [531, 390] width 291 height 34
click at [461, 406] on form "Billing Address Same as delivery address [PERSON_NAME][STREET_ADDRESS] 07531719…" at bounding box center [531, 332] width 291 height 462
click at [459, 397] on div at bounding box center [531, 390] width 291 height 34
click at [400, 439] on input "checkbox" at bounding box center [531, 444] width 291 height 14
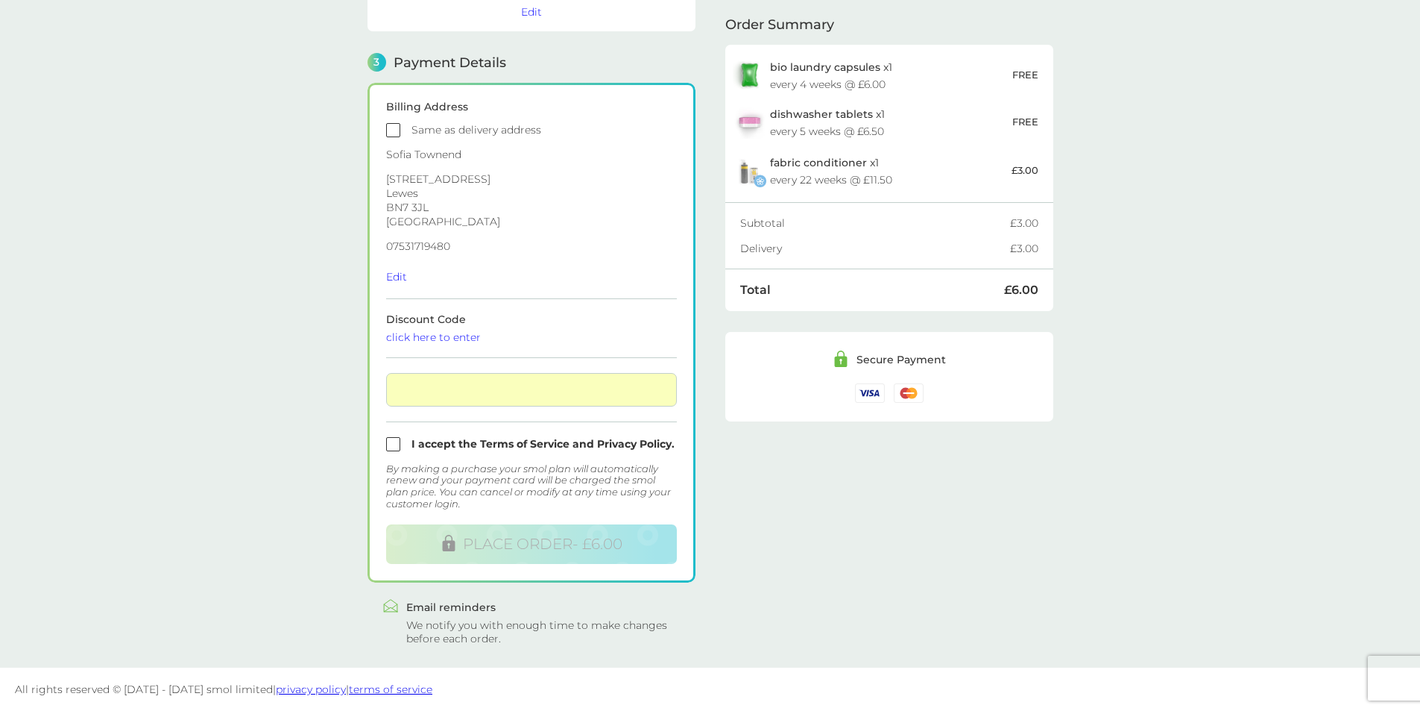
checkbox input "true"
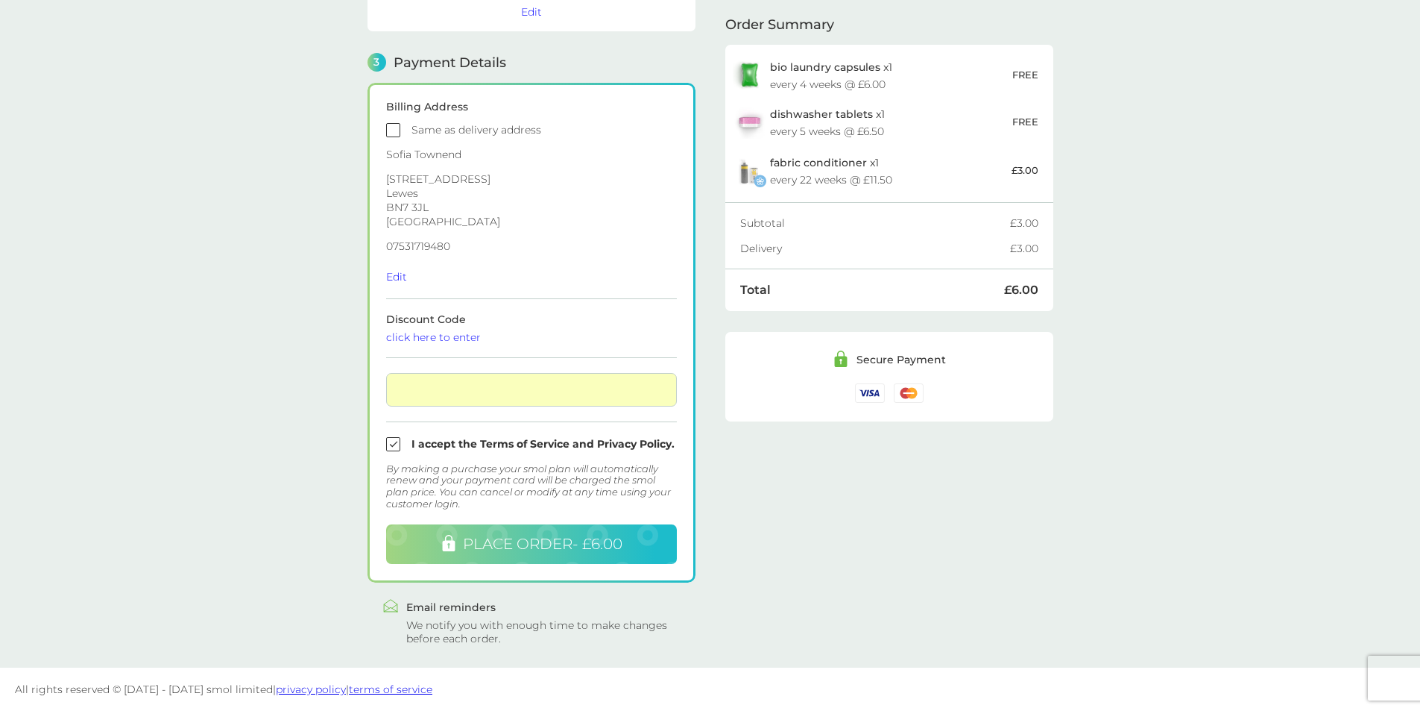
click at [543, 541] on span "PLACE ORDER - £6.00" at bounding box center [543, 544] width 160 height 18
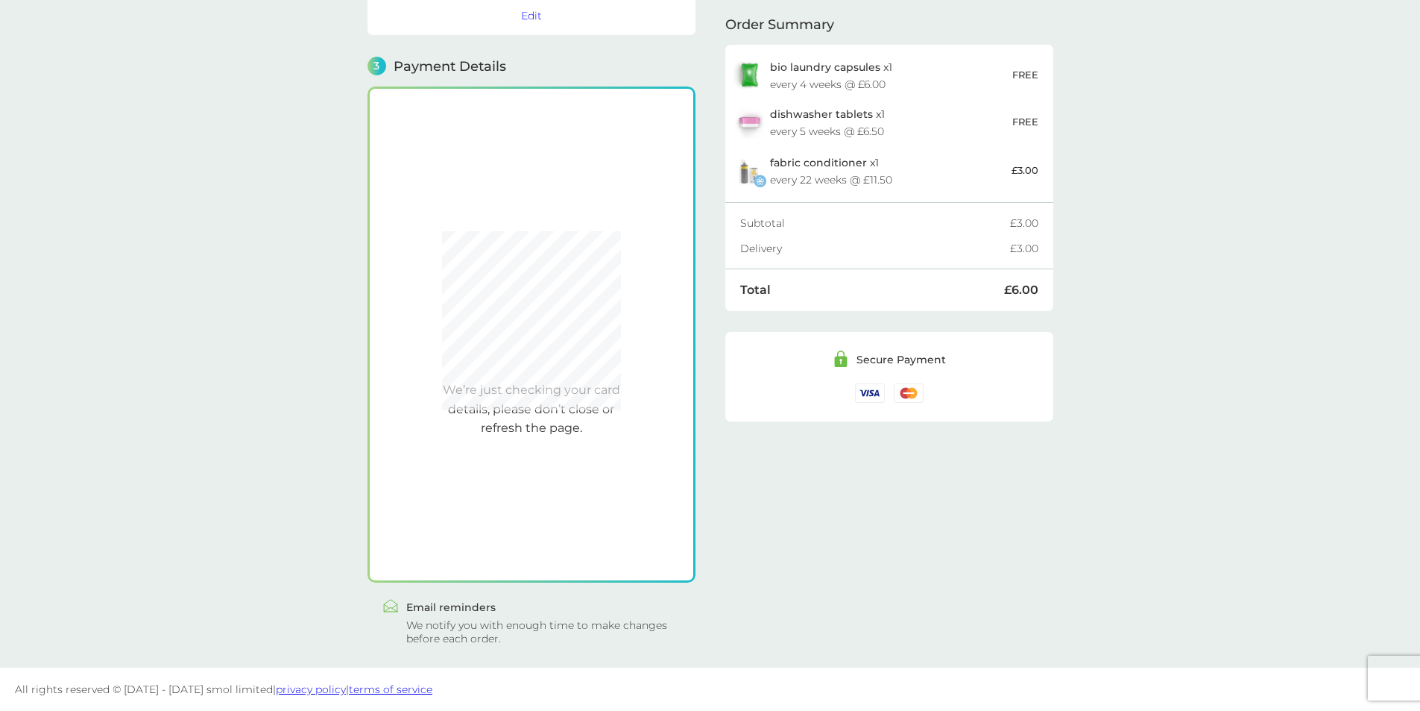
scroll to position [391, 0]
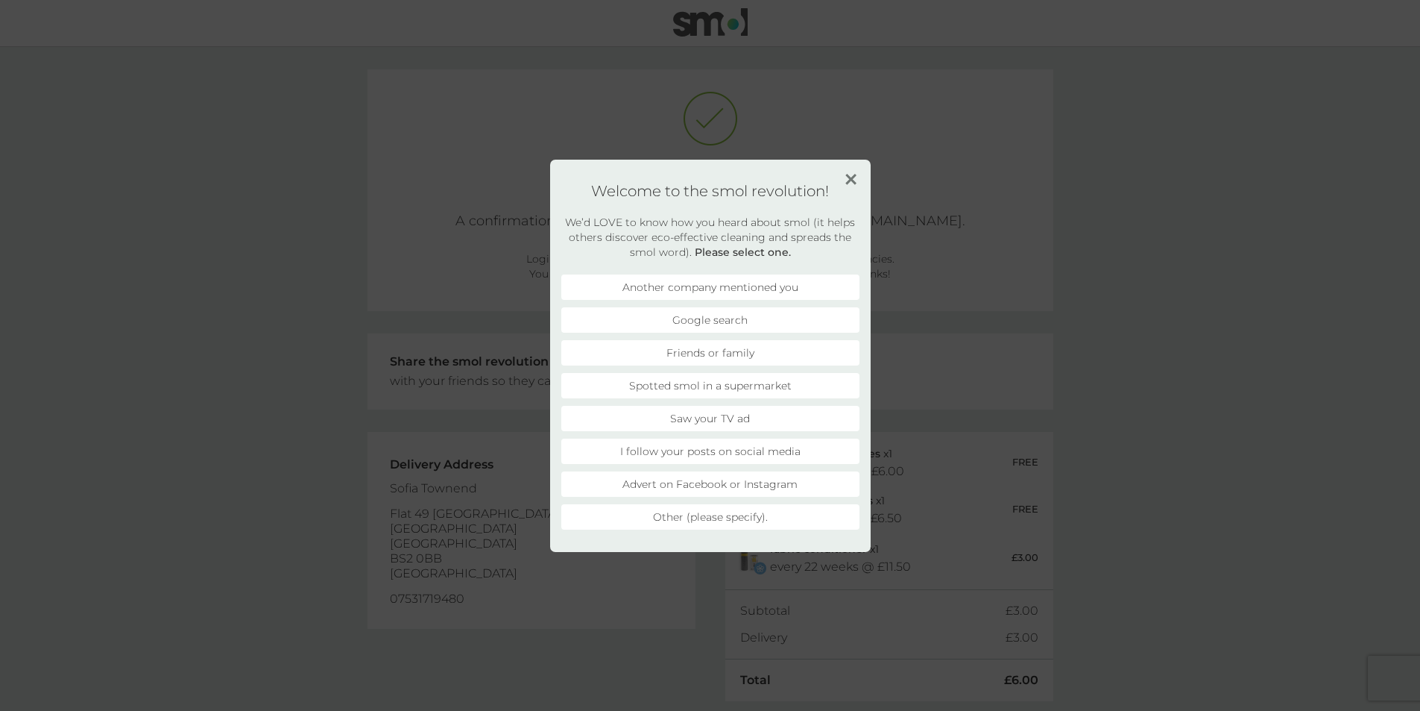
click at [699, 343] on li "Friends or family" at bounding box center [710, 352] width 298 height 25
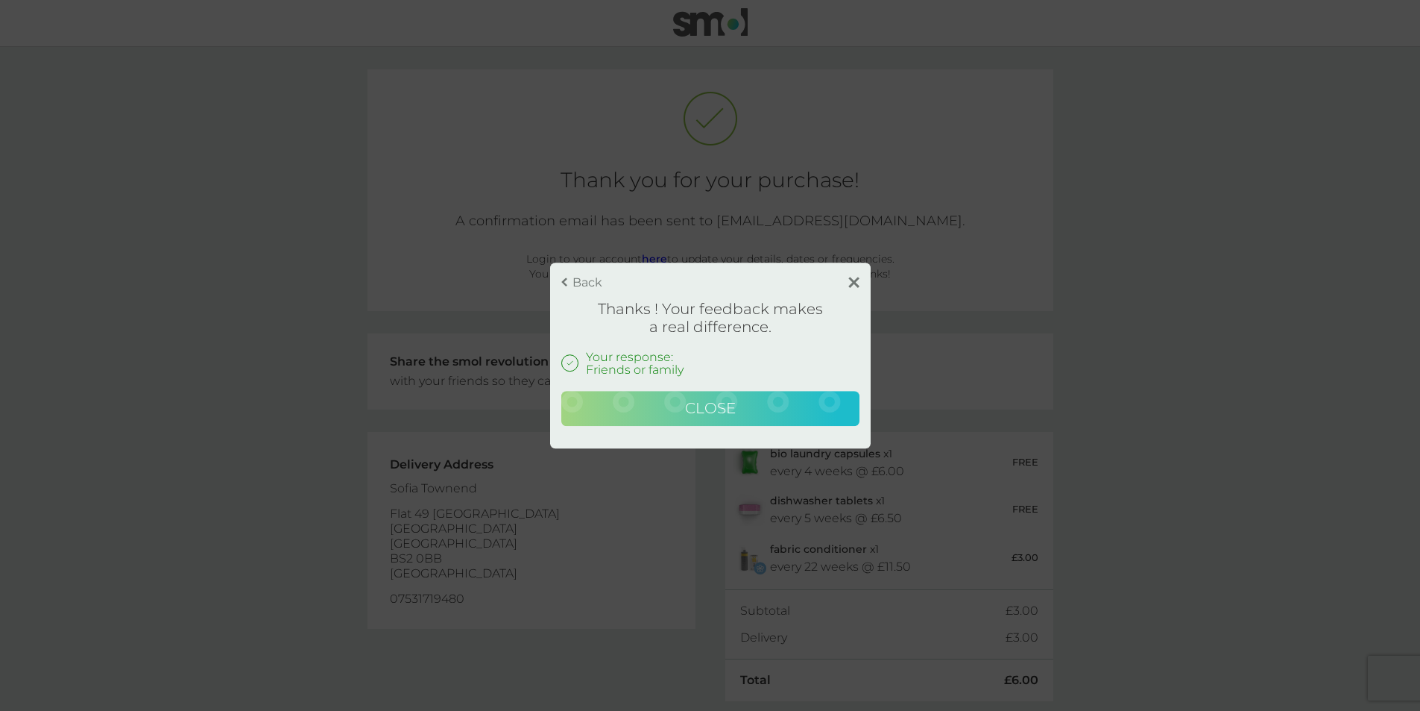
click at [661, 400] on button "Close" at bounding box center [710, 409] width 298 height 36
